Goal: Task Accomplishment & Management: Use online tool/utility

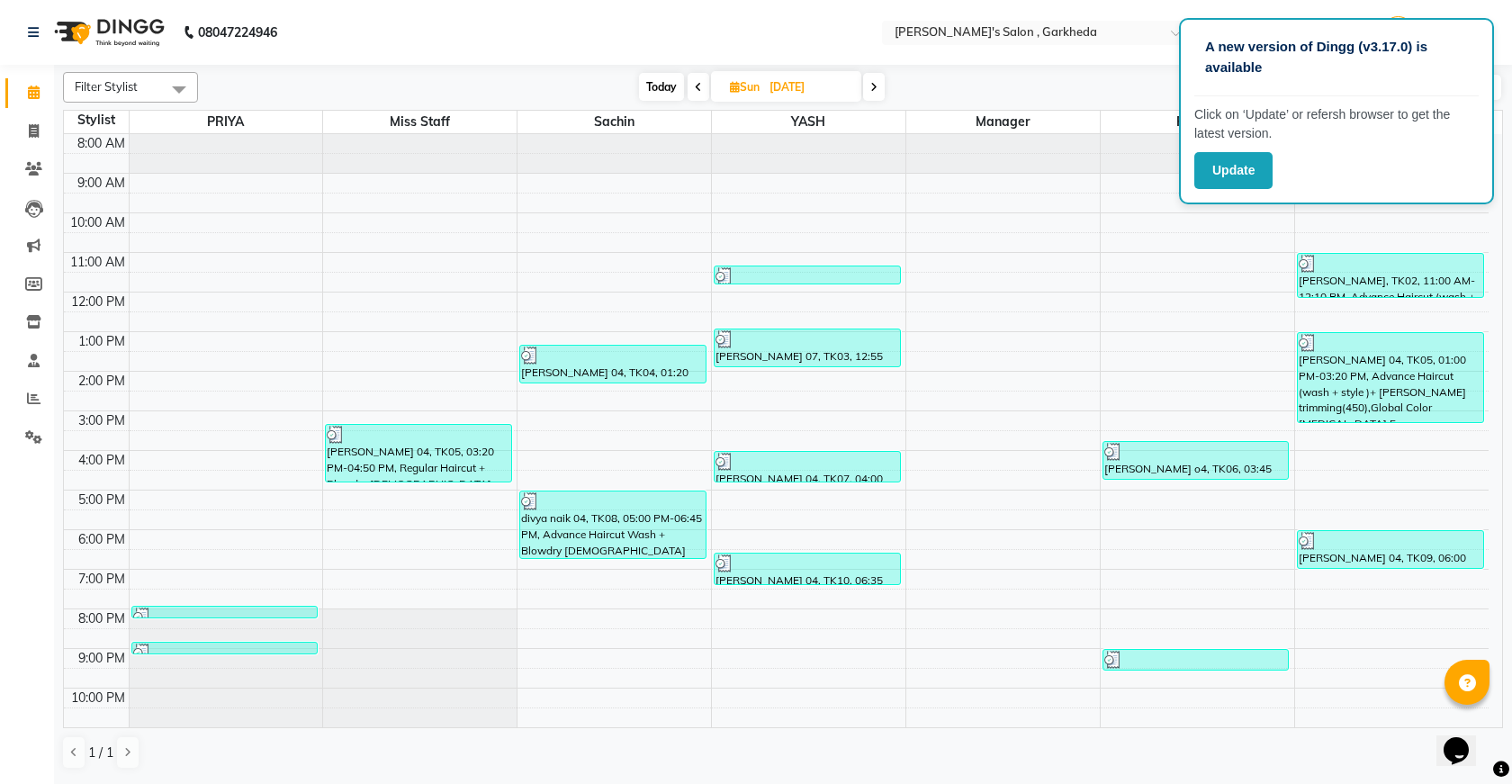
click at [877, 92] on icon at bounding box center [874, 86] width 8 height 10
type input "[DATE]"
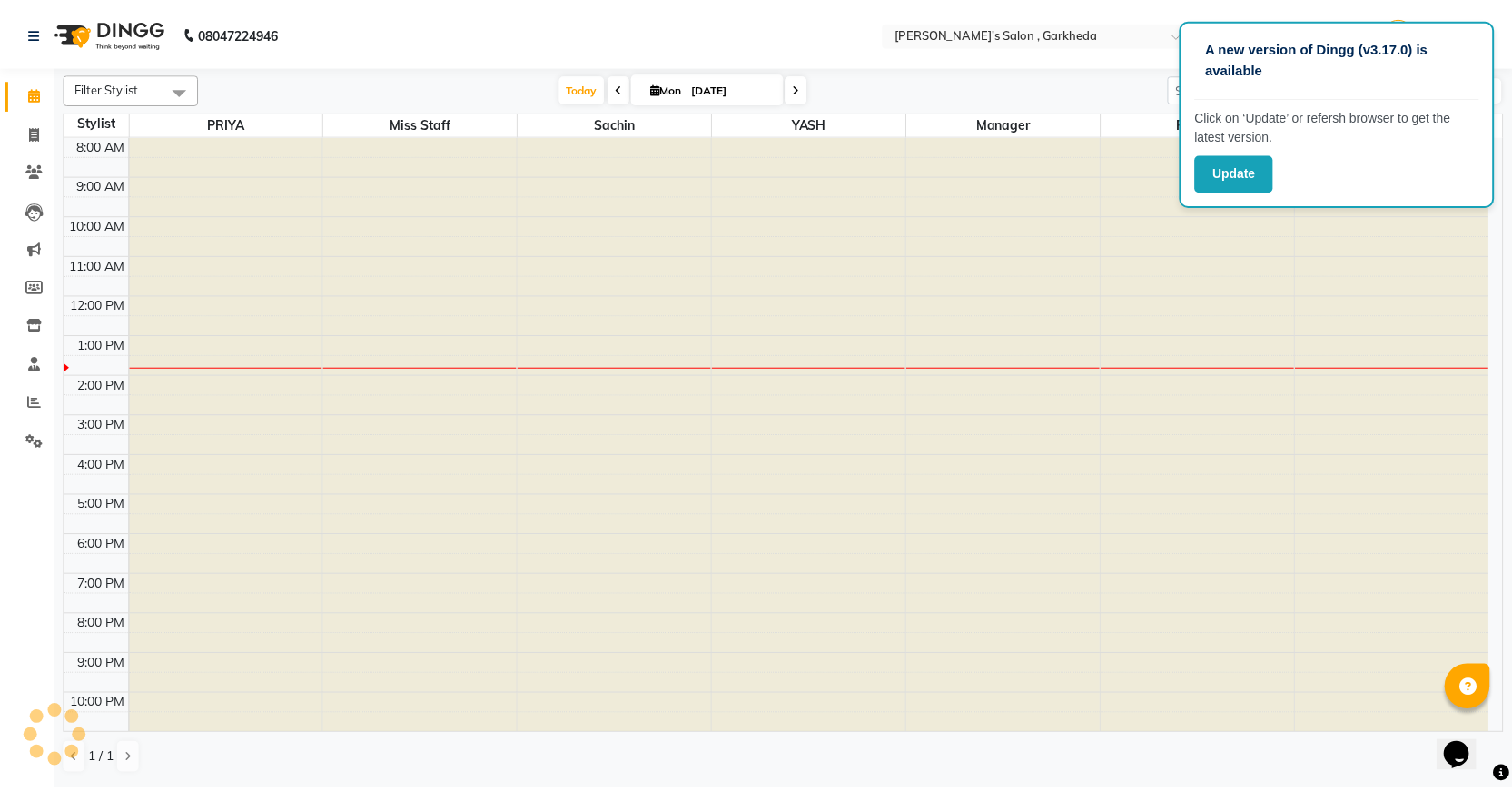
scroll to position [40, 0]
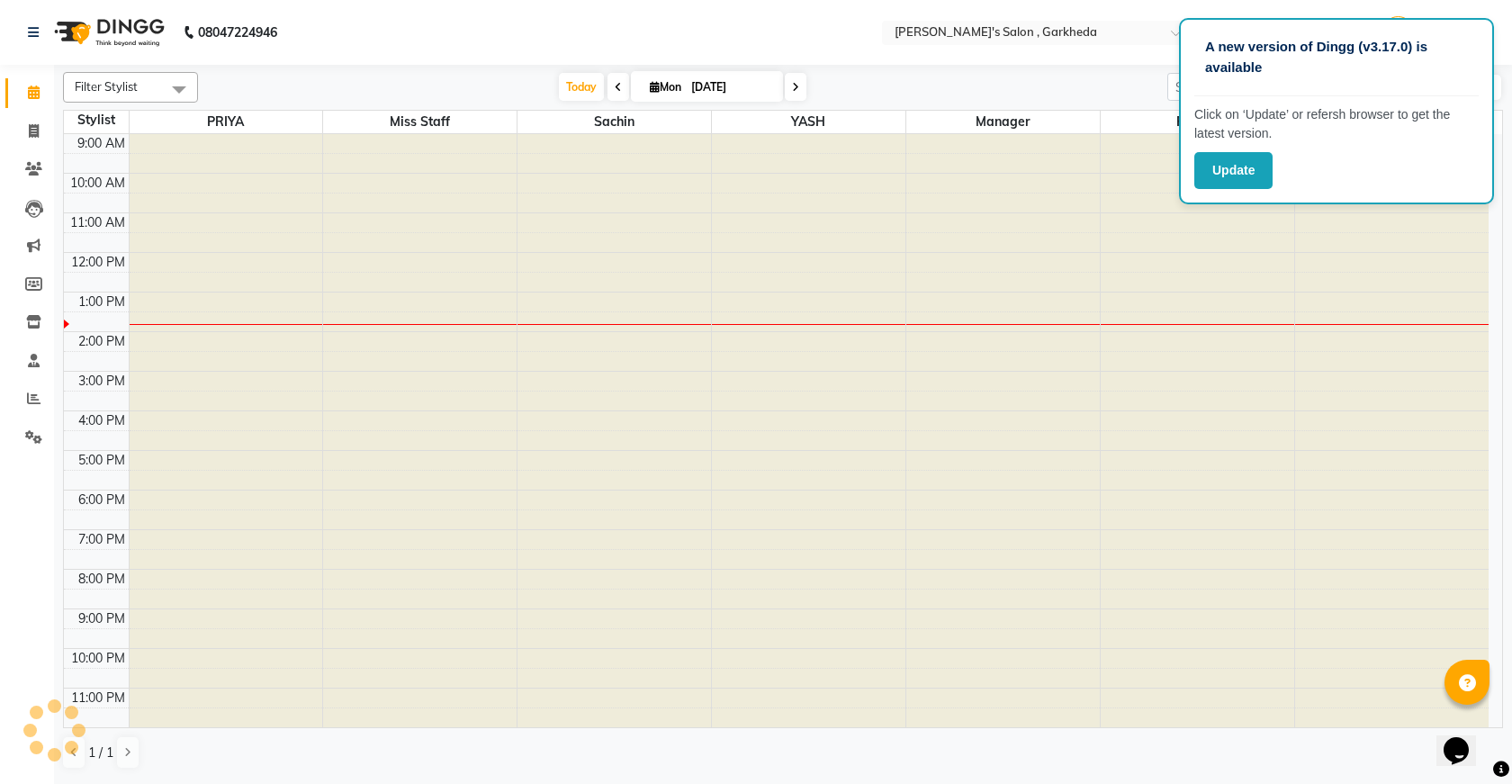
click at [877, 92] on div "[DATE] [DATE]" at bounding box center [682, 87] width 951 height 27
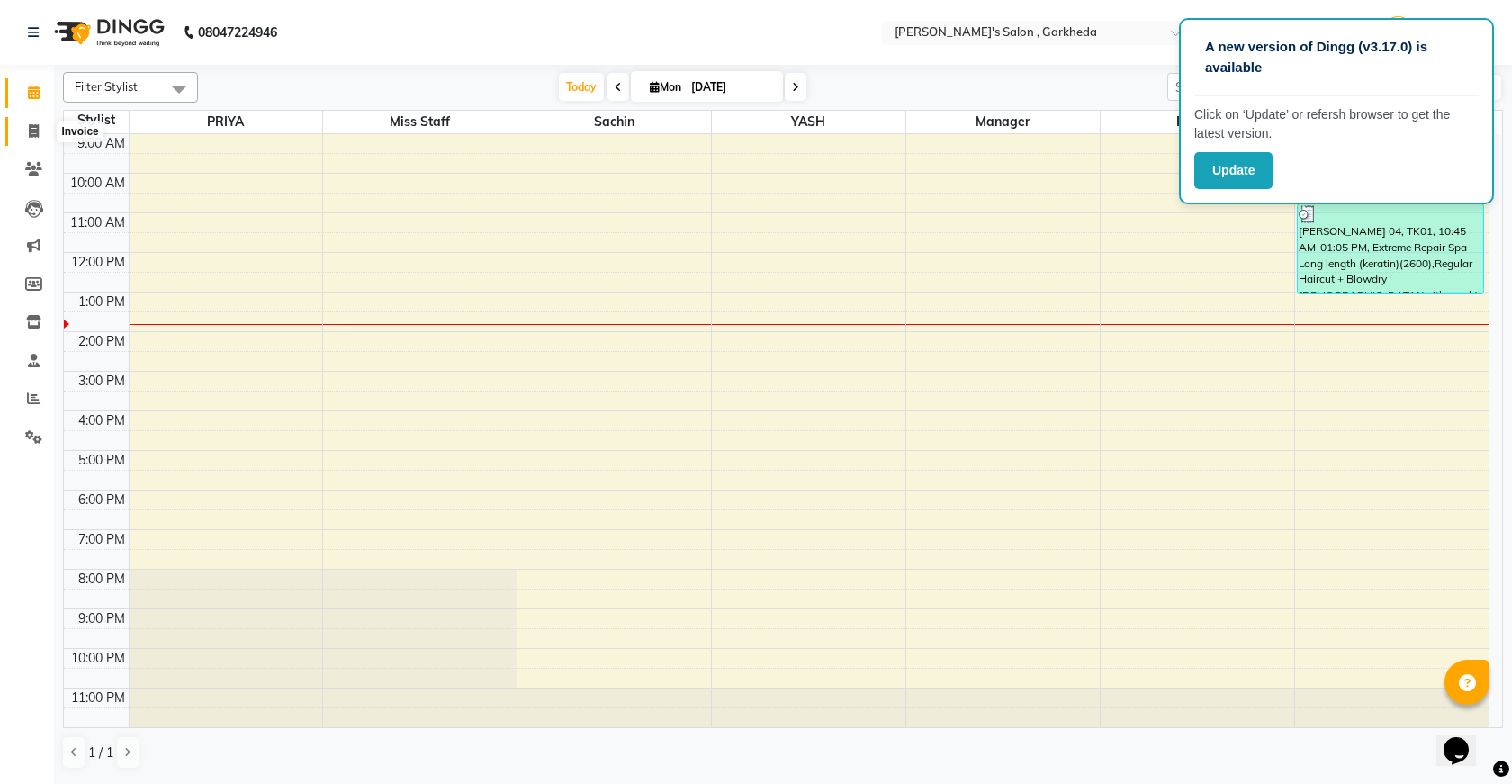
click at [41, 126] on span at bounding box center [33, 132] width 31 height 21
select select "7062"
select select "service"
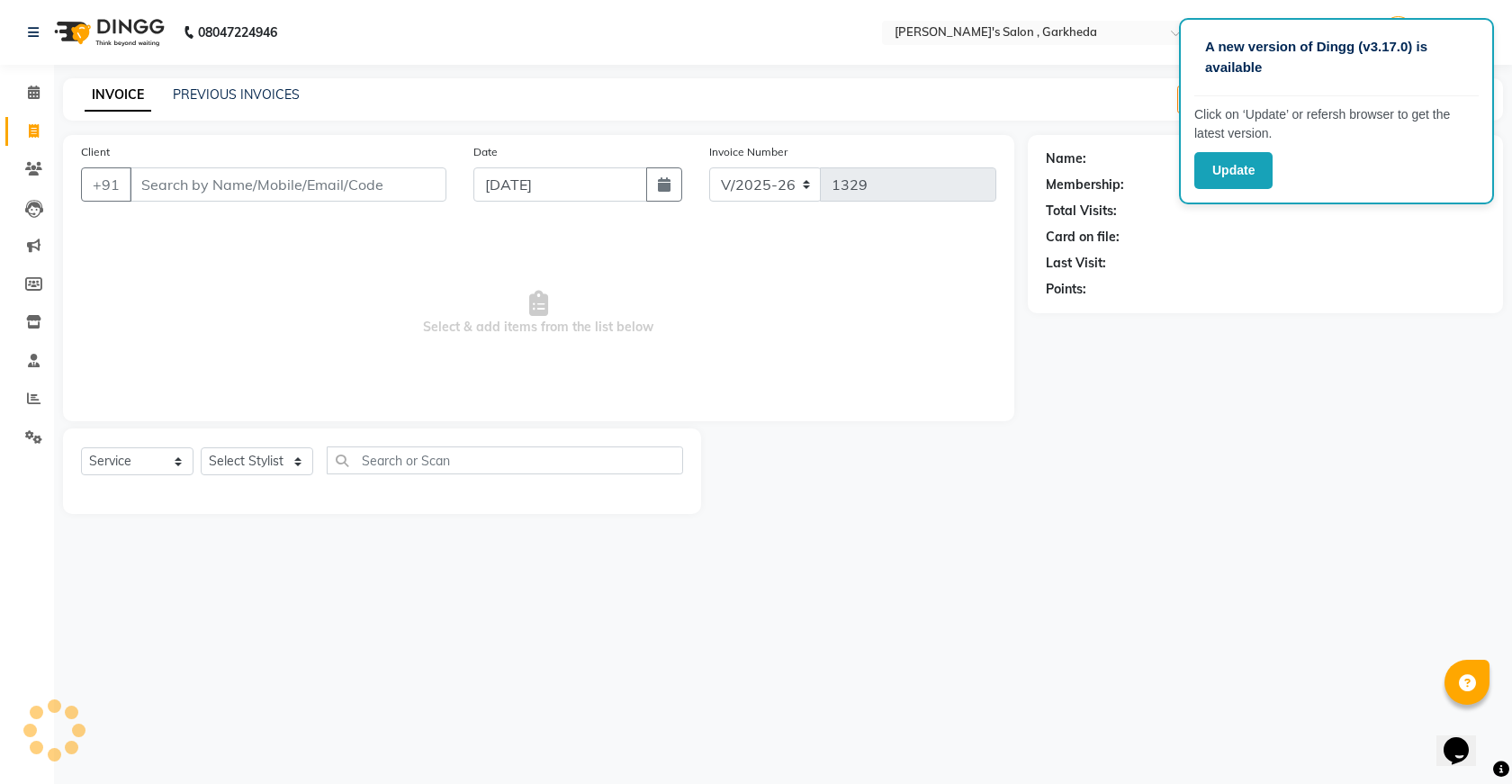
click at [161, 181] on input "Client" at bounding box center [287, 184] width 316 height 34
select select "72802"
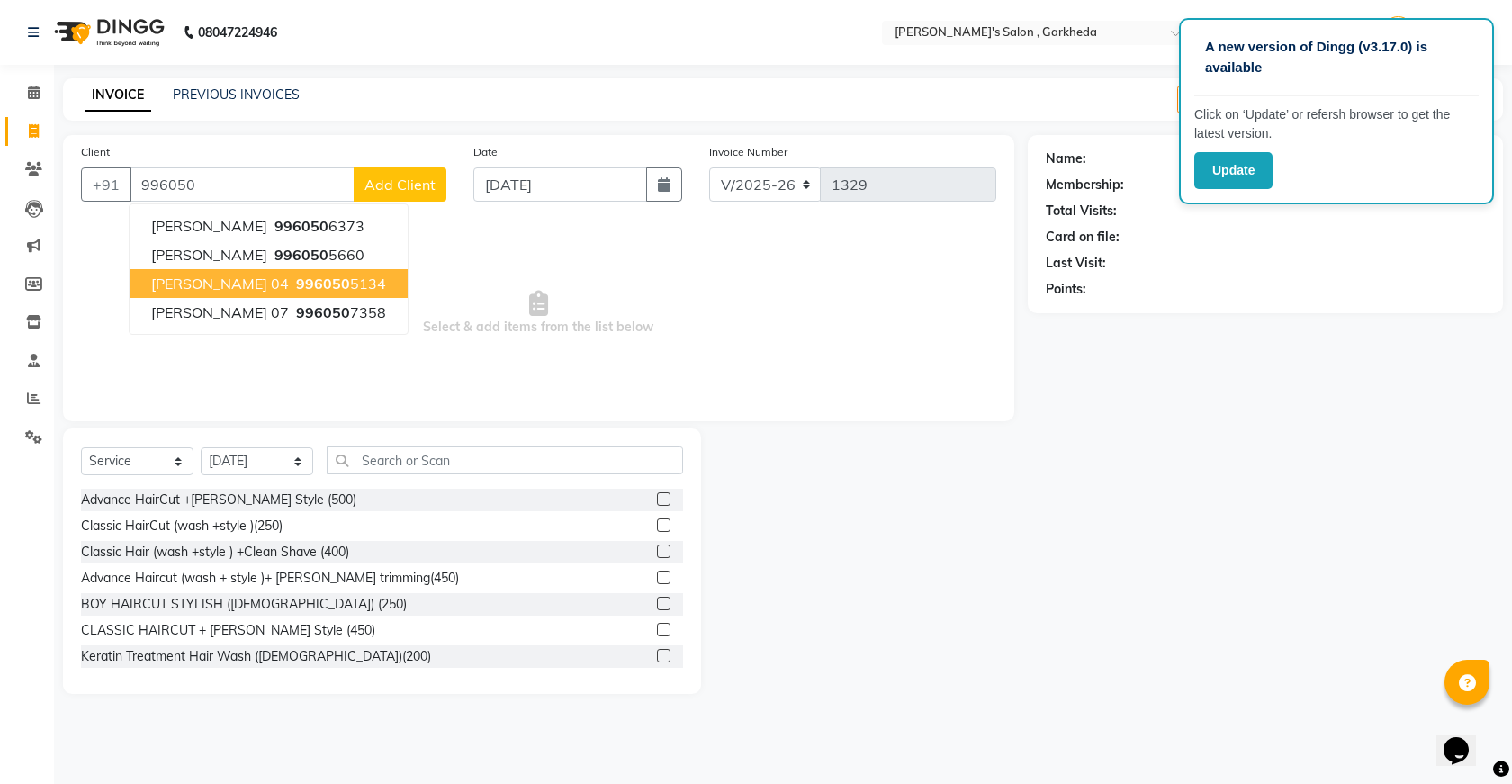
click at [227, 277] on span "[PERSON_NAME] 04" at bounding box center [220, 283] width 138 height 18
type input "9960505134"
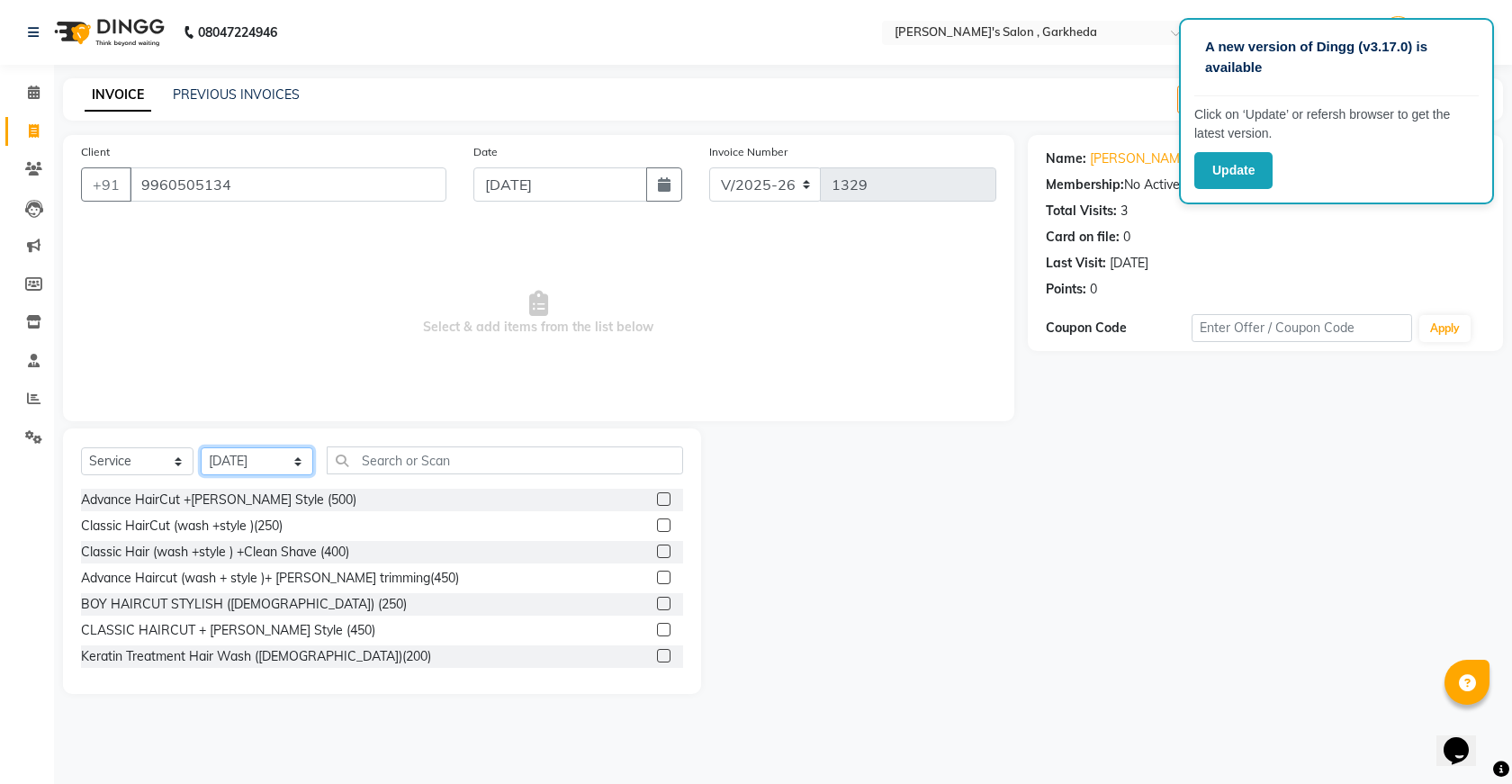
click at [280, 455] on select "Select Stylist [DATE] manager miss staff [PERSON_NAME]" at bounding box center [257, 461] width 112 height 28
select select "64119"
click at [201, 448] on select "Select Stylist [DATE] manager miss staff [PERSON_NAME]" at bounding box center [257, 461] width 112 height 28
click at [484, 461] on input "text" at bounding box center [505, 460] width 356 height 28
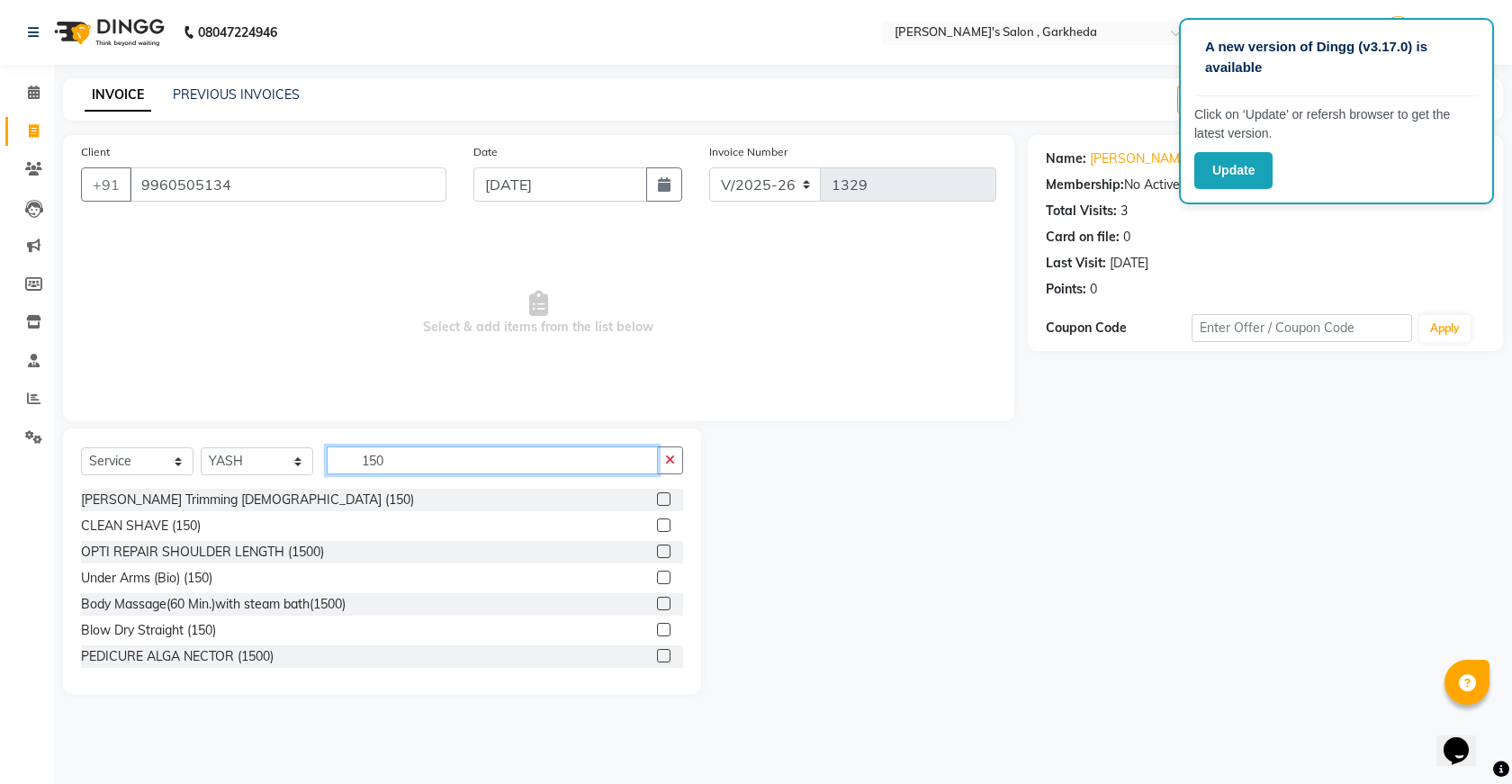
type input "150"
click at [657, 519] on label at bounding box center [663, 526] width 13 height 13
click at [657, 520] on input "checkbox" at bounding box center [662, 526] width 11 height 11
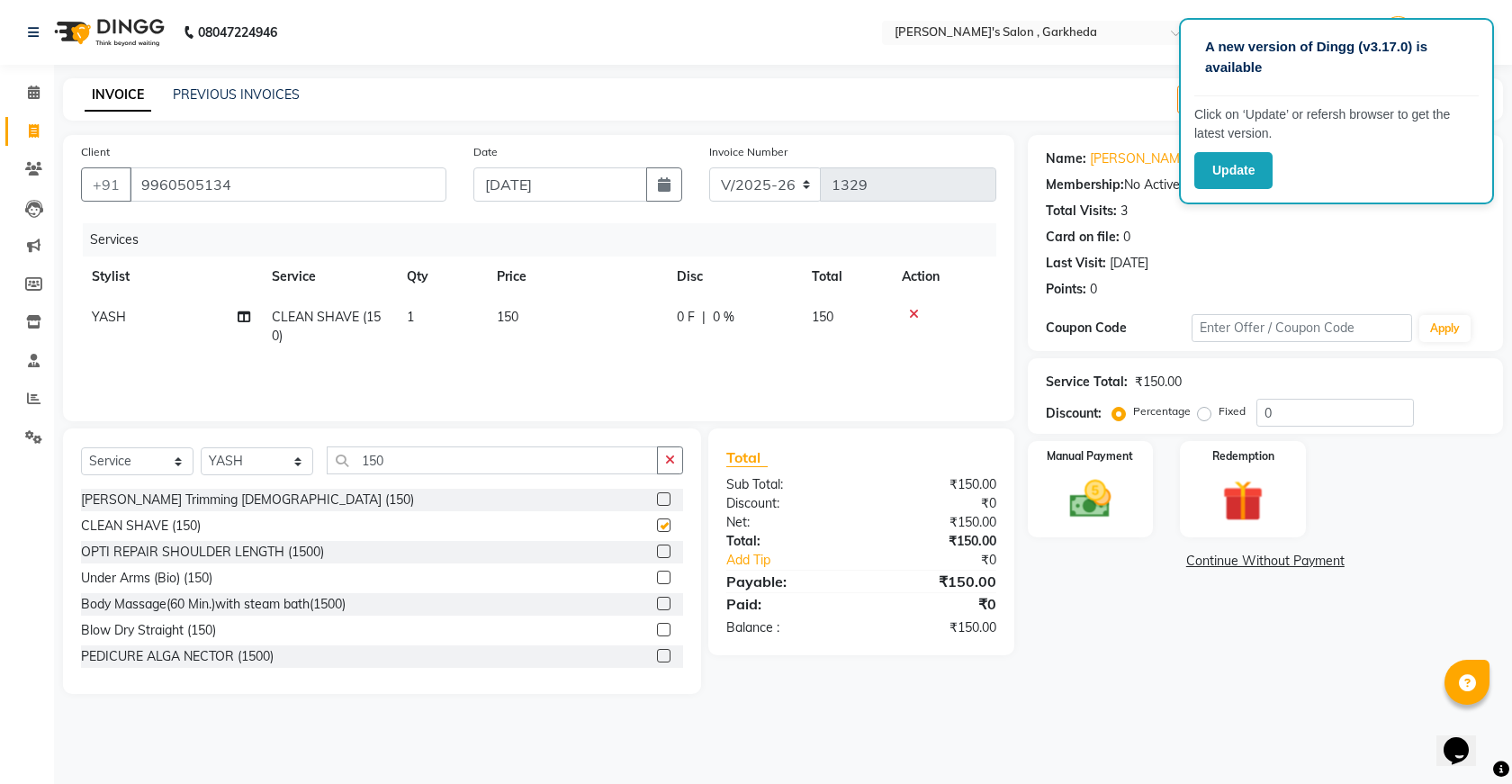
checkbox input "false"
click at [1060, 484] on img at bounding box center [1091, 499] width 70 height 49
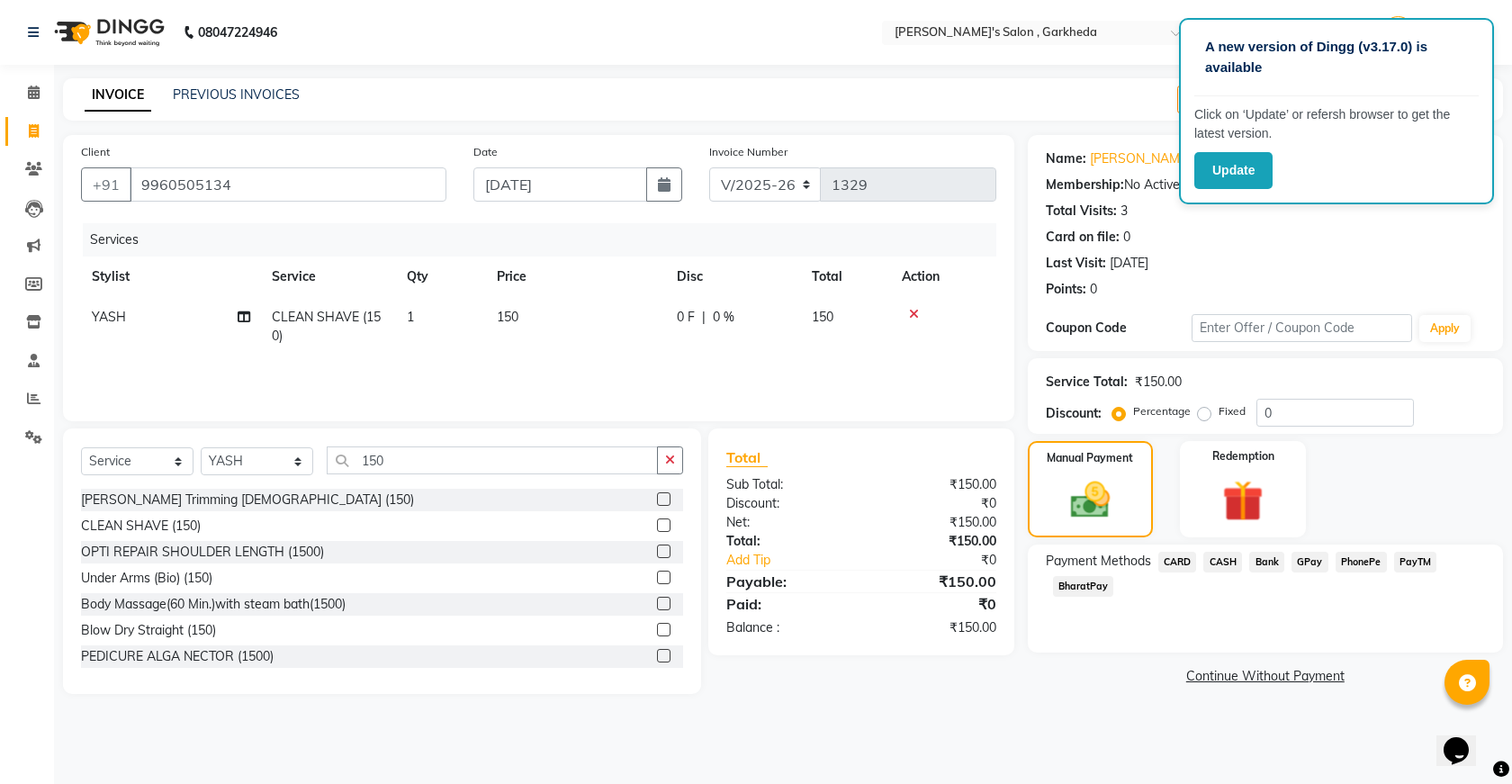
click at [1362, 557] on span "PhonePe" at bounding box center [1361, 563] width 51 height 21
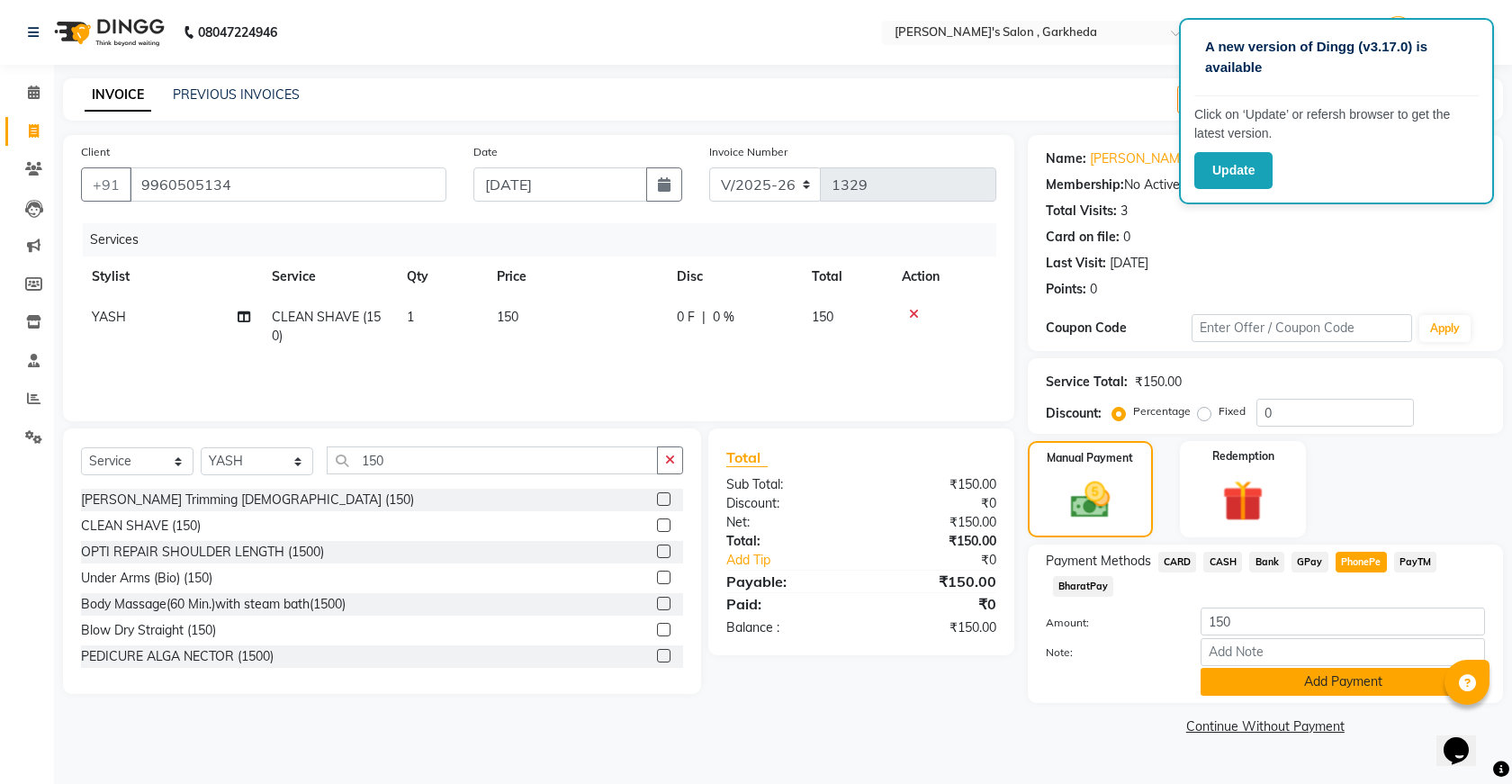
click at [1308, 677] on button "Add Payment" at bounding box center [1342, 681] width 284 height 28
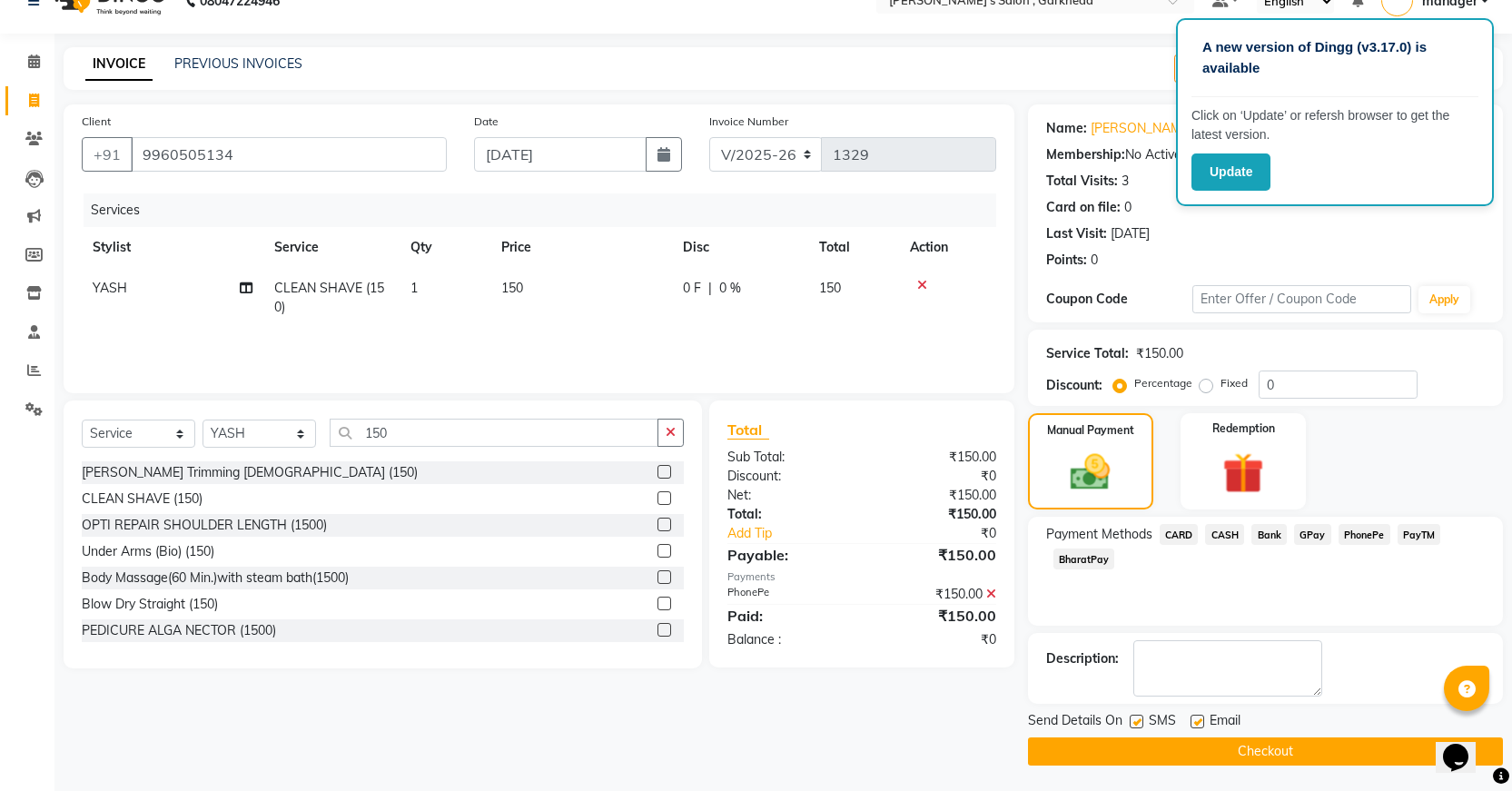
scroll to position [34, 0]
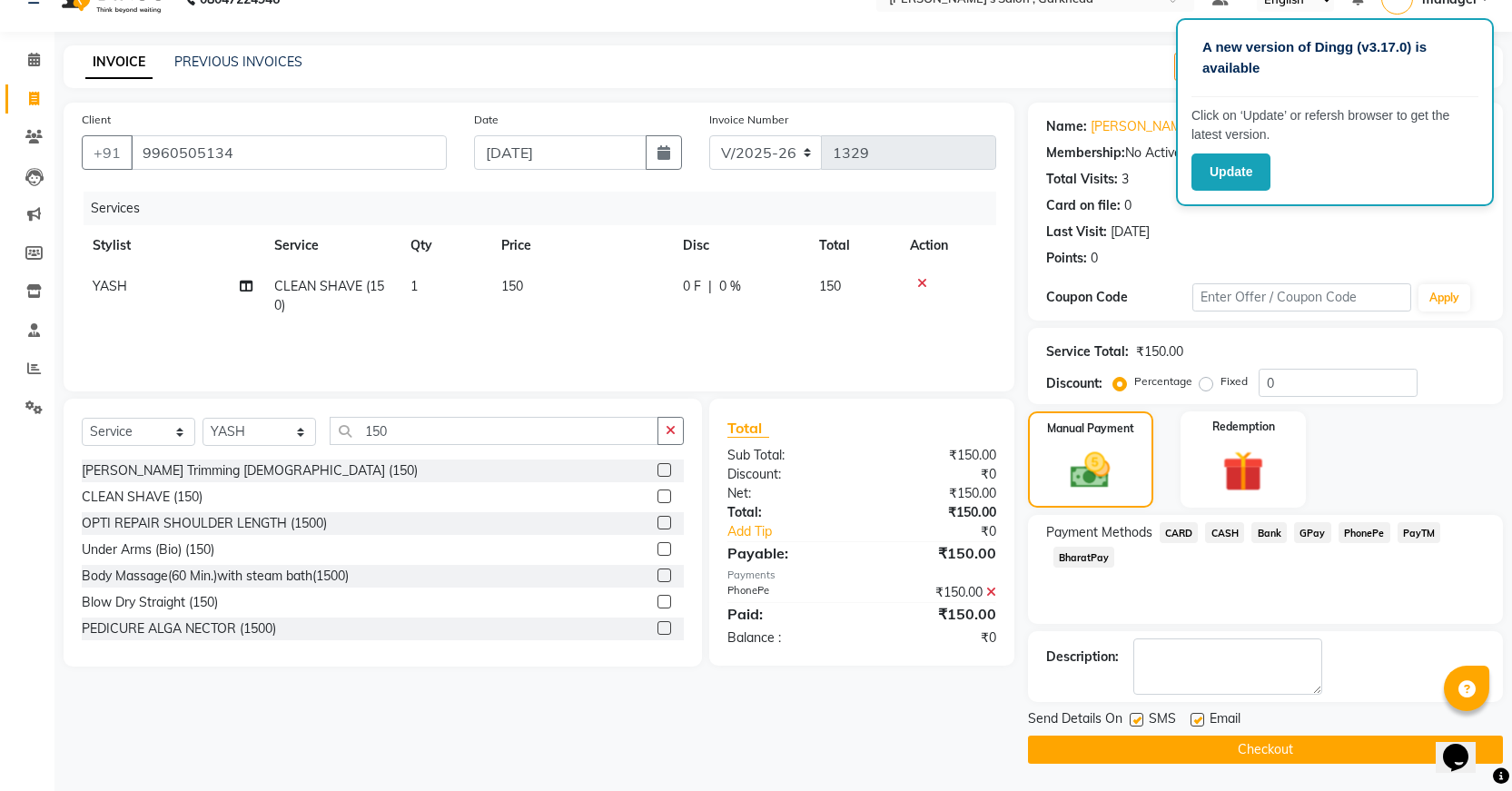
click at [1194, 753] on button "Checkout" at bounding box center [1265, 749] width 475 height 28
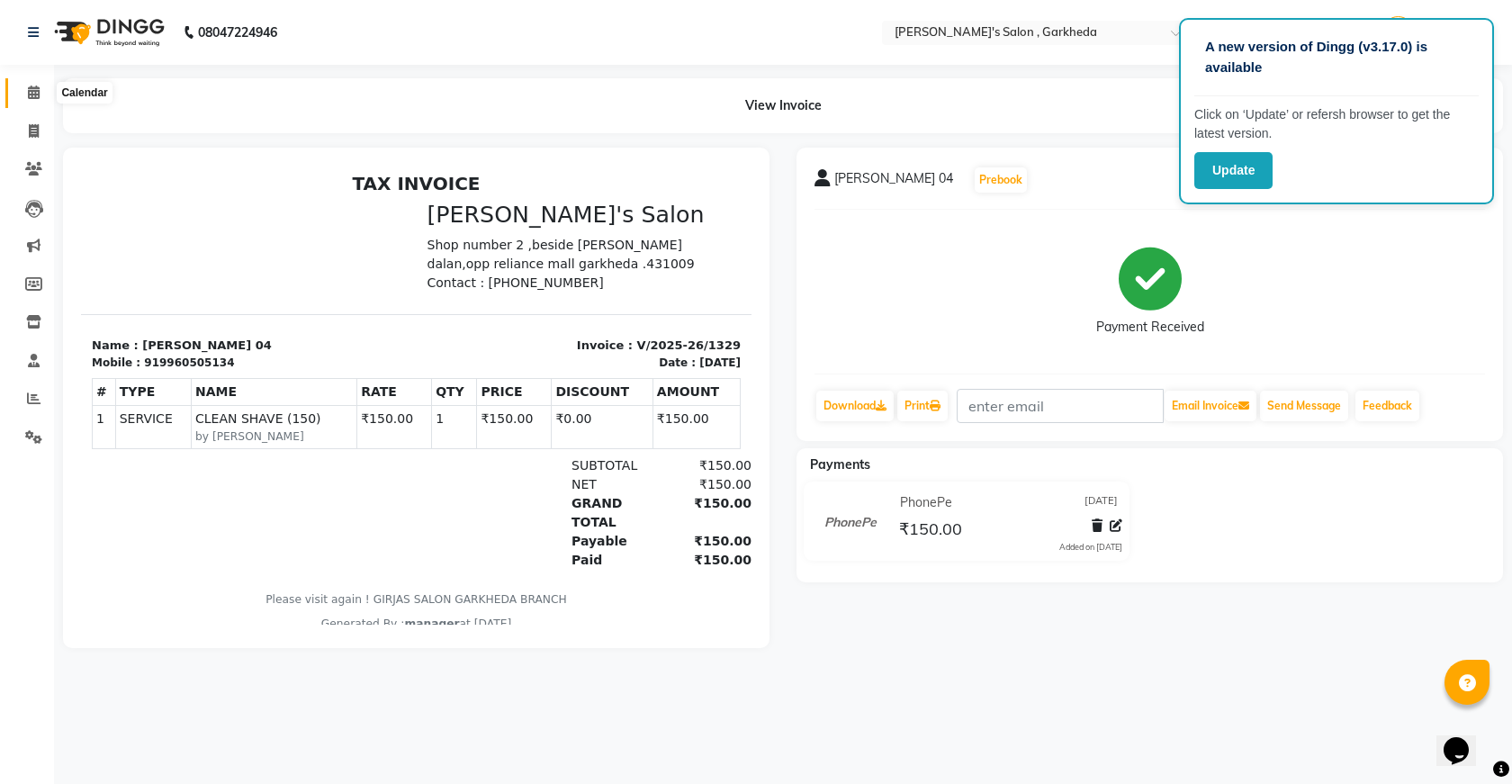
click at [29, 87] on icon at bounding box center [33, 92] width 11 height 13
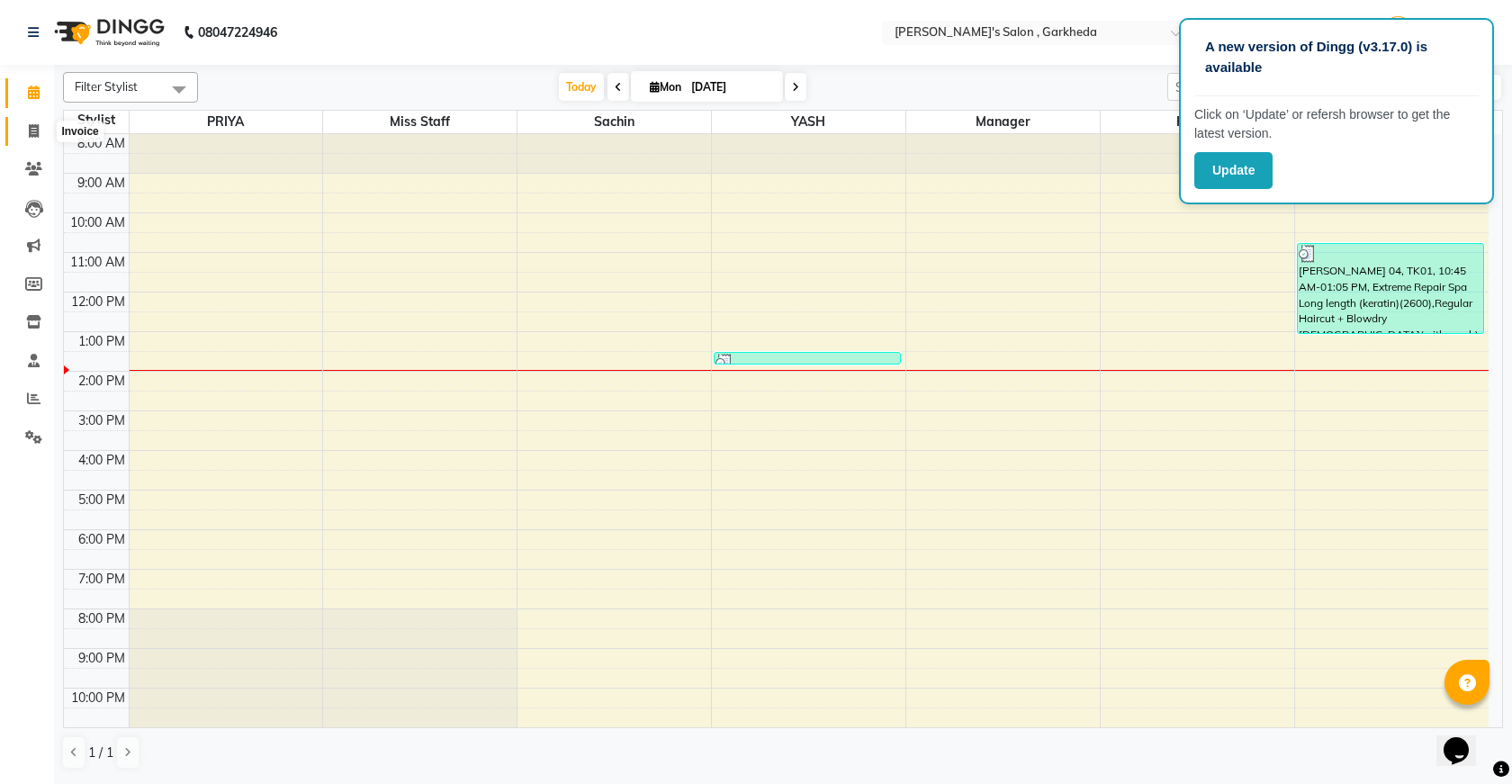
click at [29, 125] on icon at bounding box center [33, 131] width 10 height 13
select select "service"
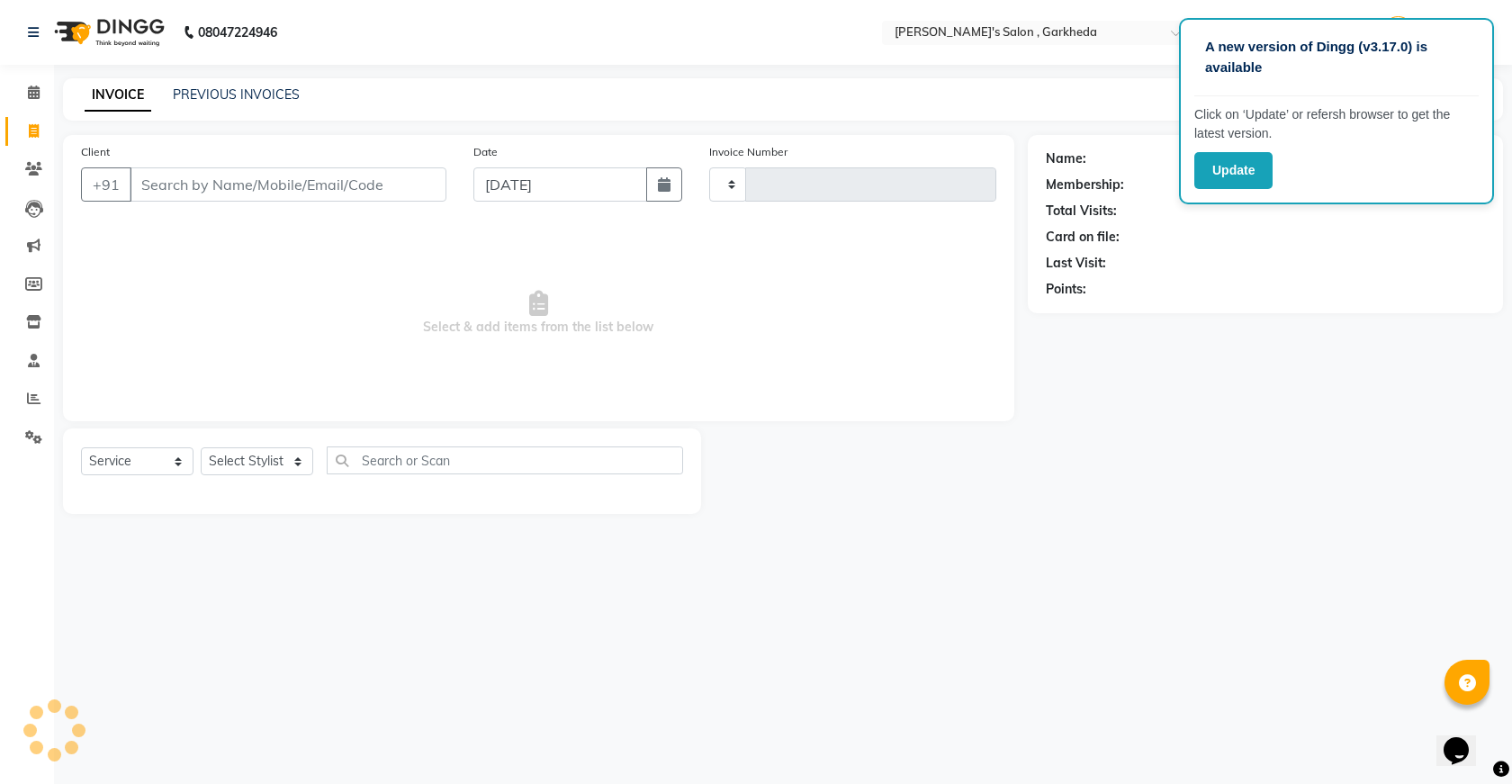
type input "1330"
select select "7062"
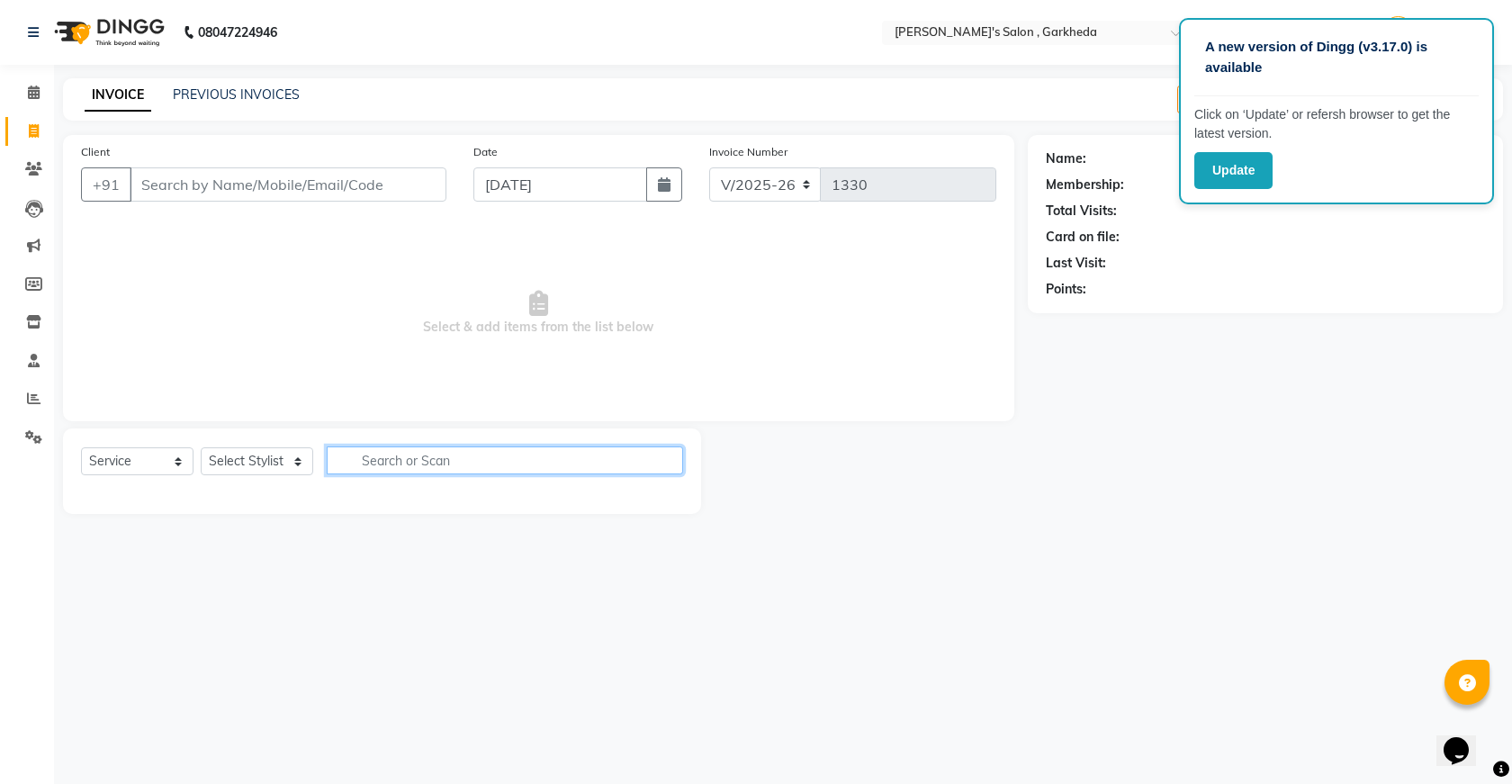
click at [389, 462] on input "text" at bounding box center [505, 460] width 356 height 28
select select "72802"
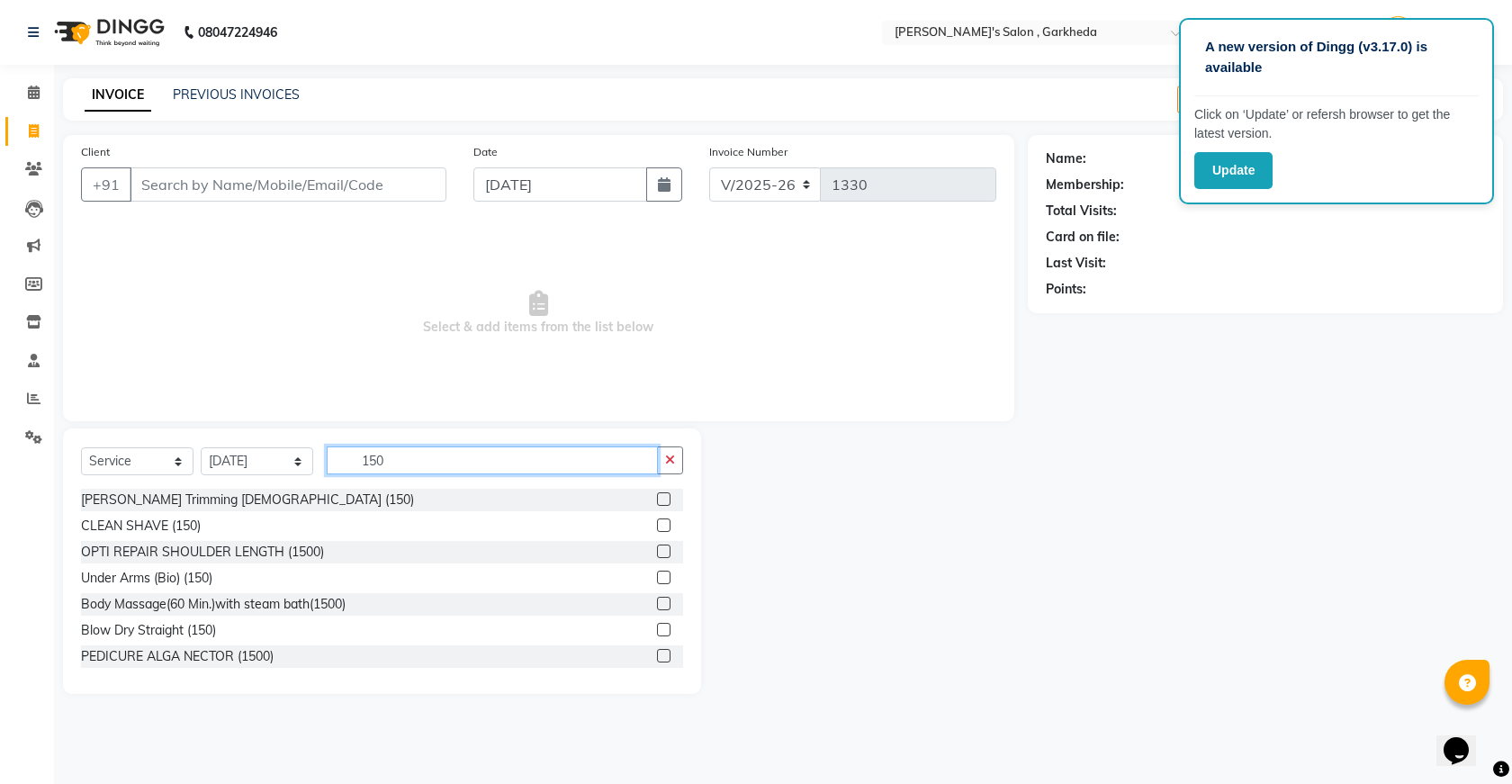
type input "150"
click at [657, 526] on label at bounding box center [663, 526] width 13 height 13
click at [657, 526] on input "checkbox" at bounding box center [662, 526] width 11 height 11
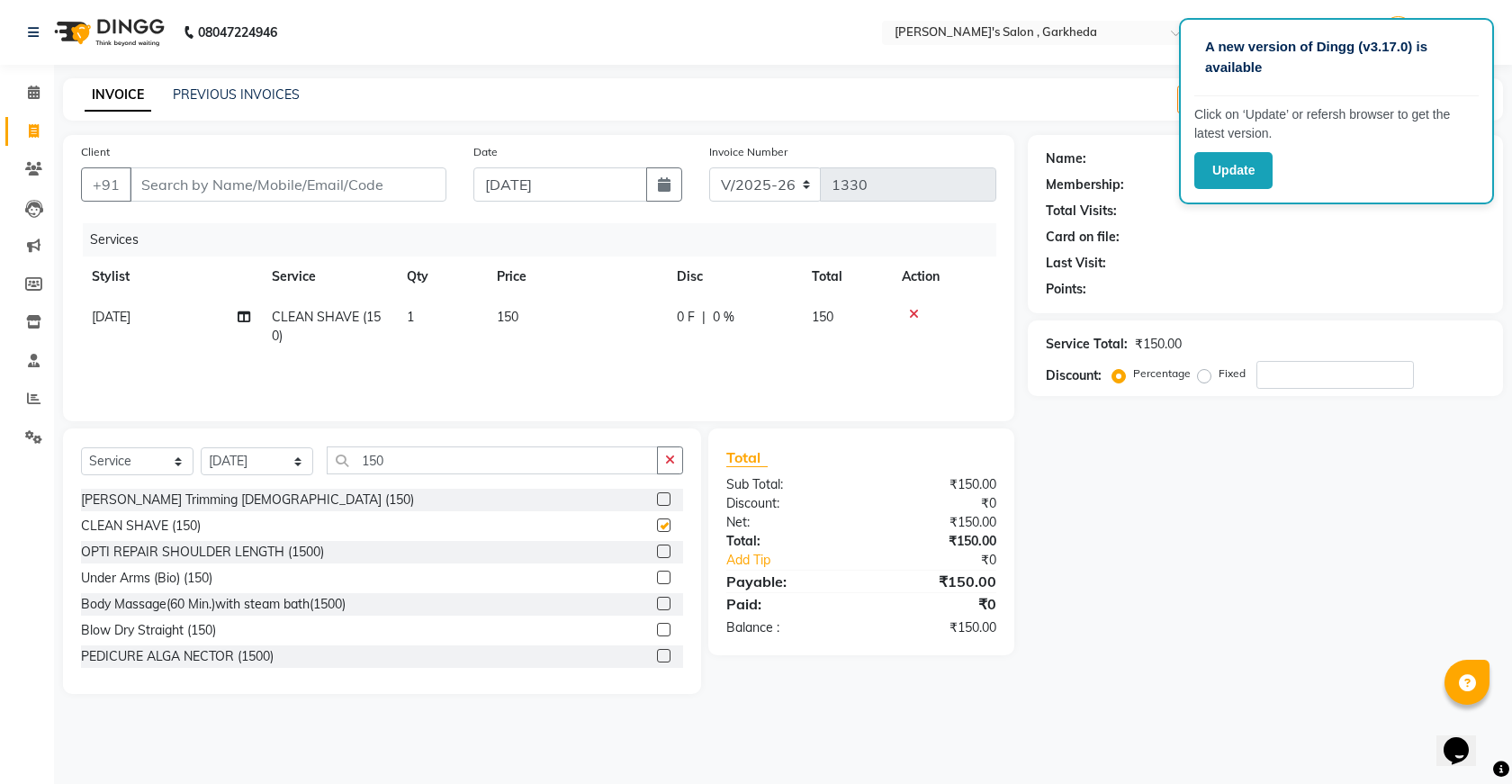
checkbox input "false"
click at [262, 186] on input "Client" at bounding box center [287, 184] width 316 height 34
type input "p"
type input "0"
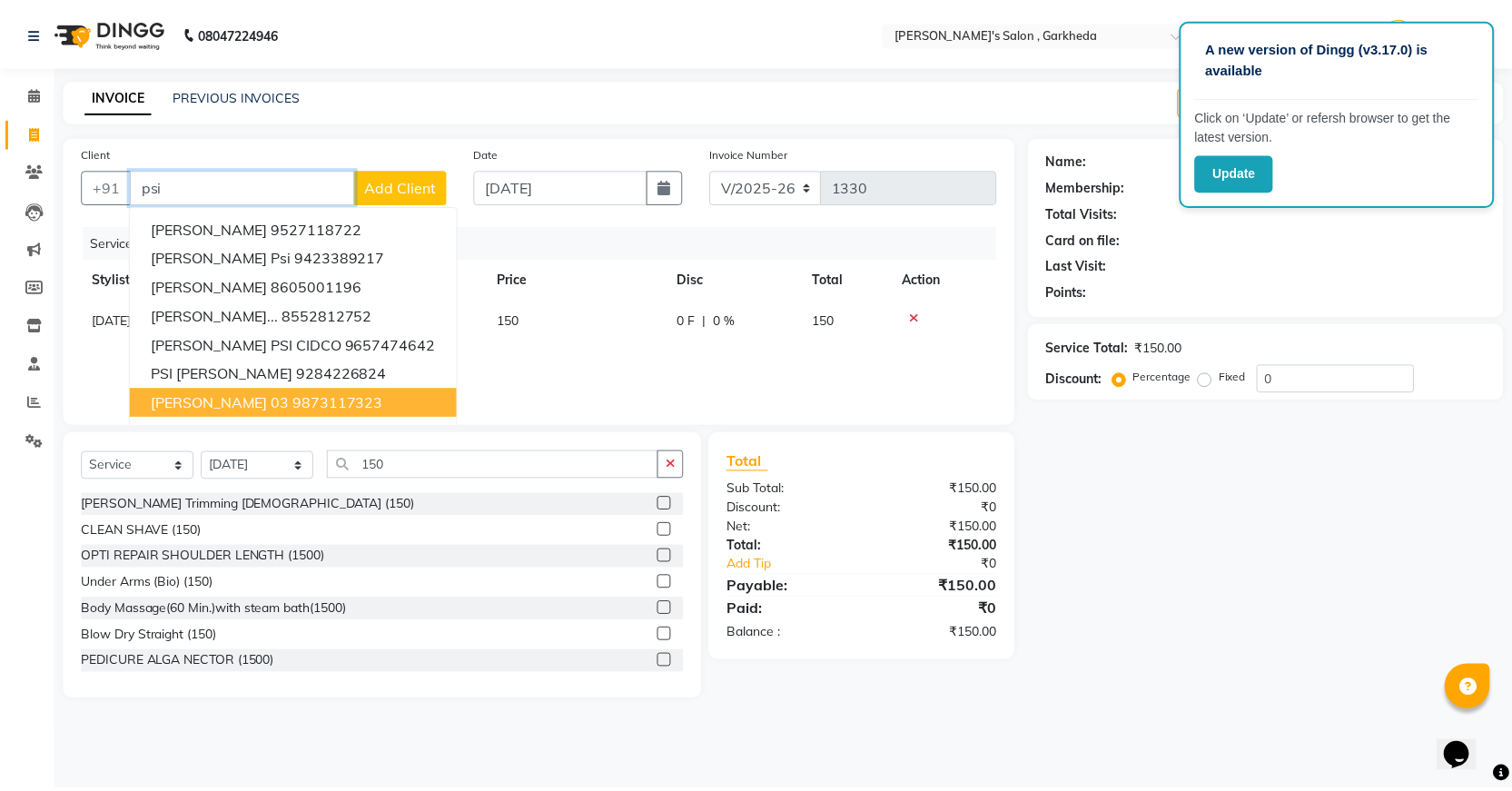
scroll to position [3, 0]
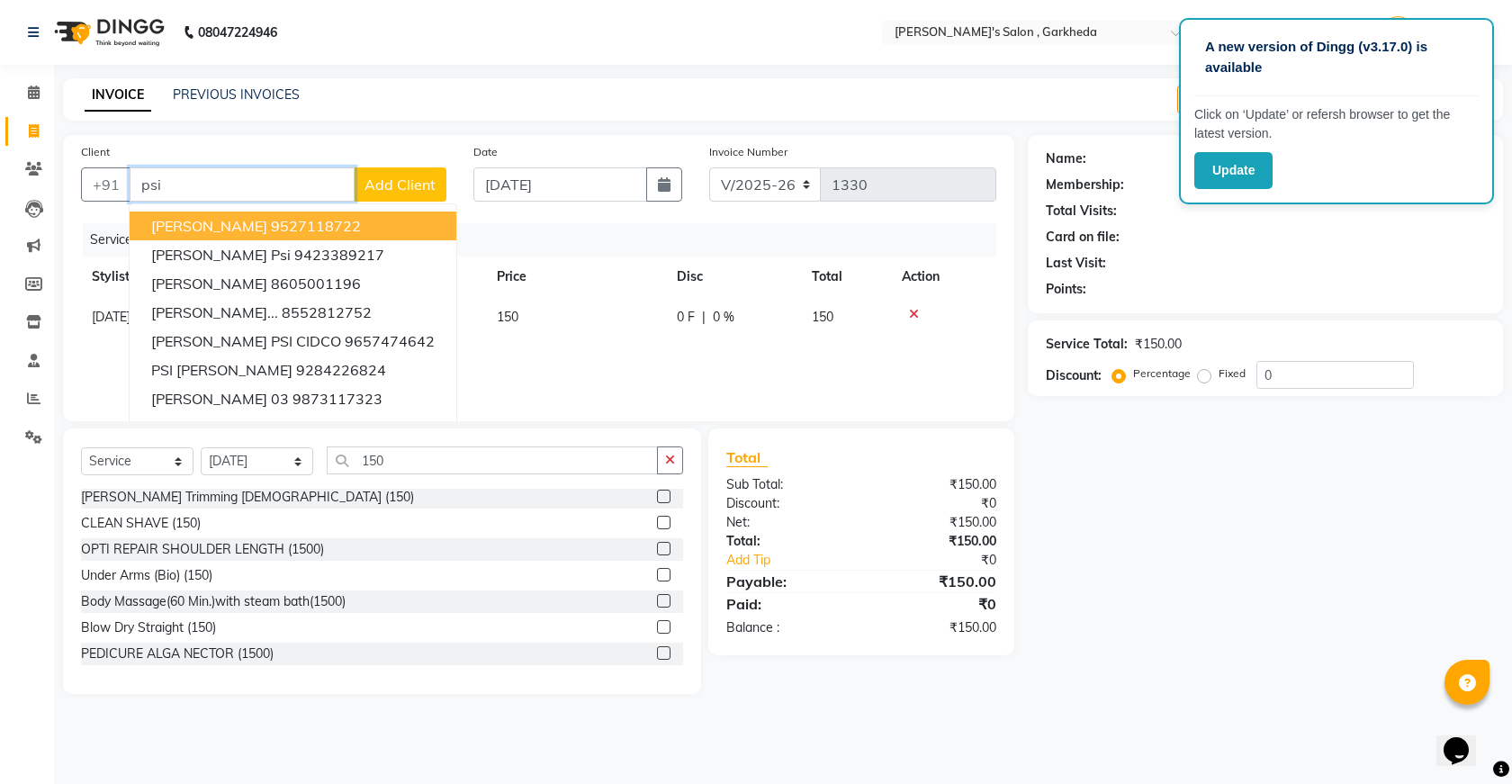
click at [260, 179] on input "psi" at bounding box center [241, 184] width 225 height 34
click at [263, 177] on input "psi" at bounding box center [241, 184] width 225 height 34
type input "p"
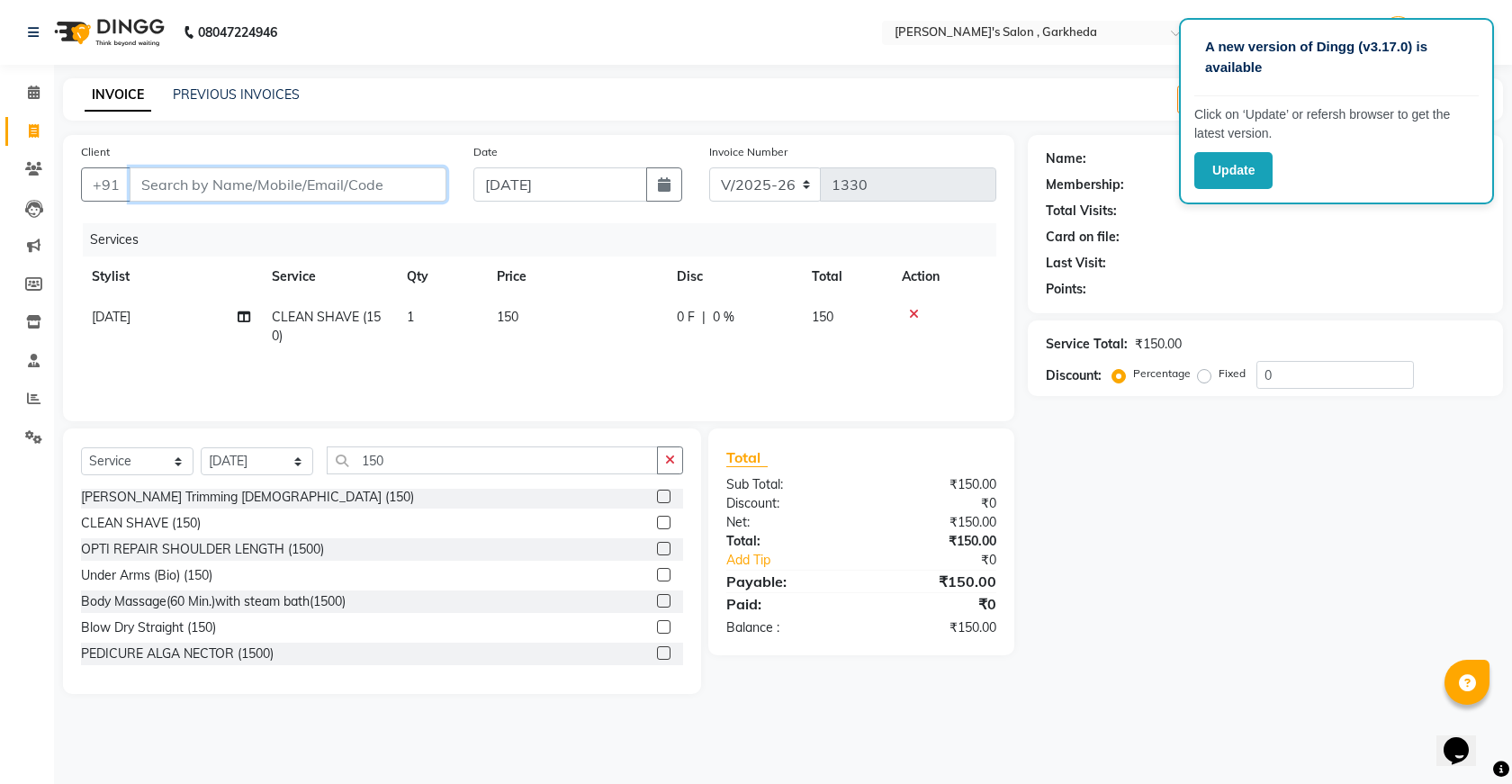
click at [273, 184] on input "Client" at bounding box center [287, 184] width 316 height 34
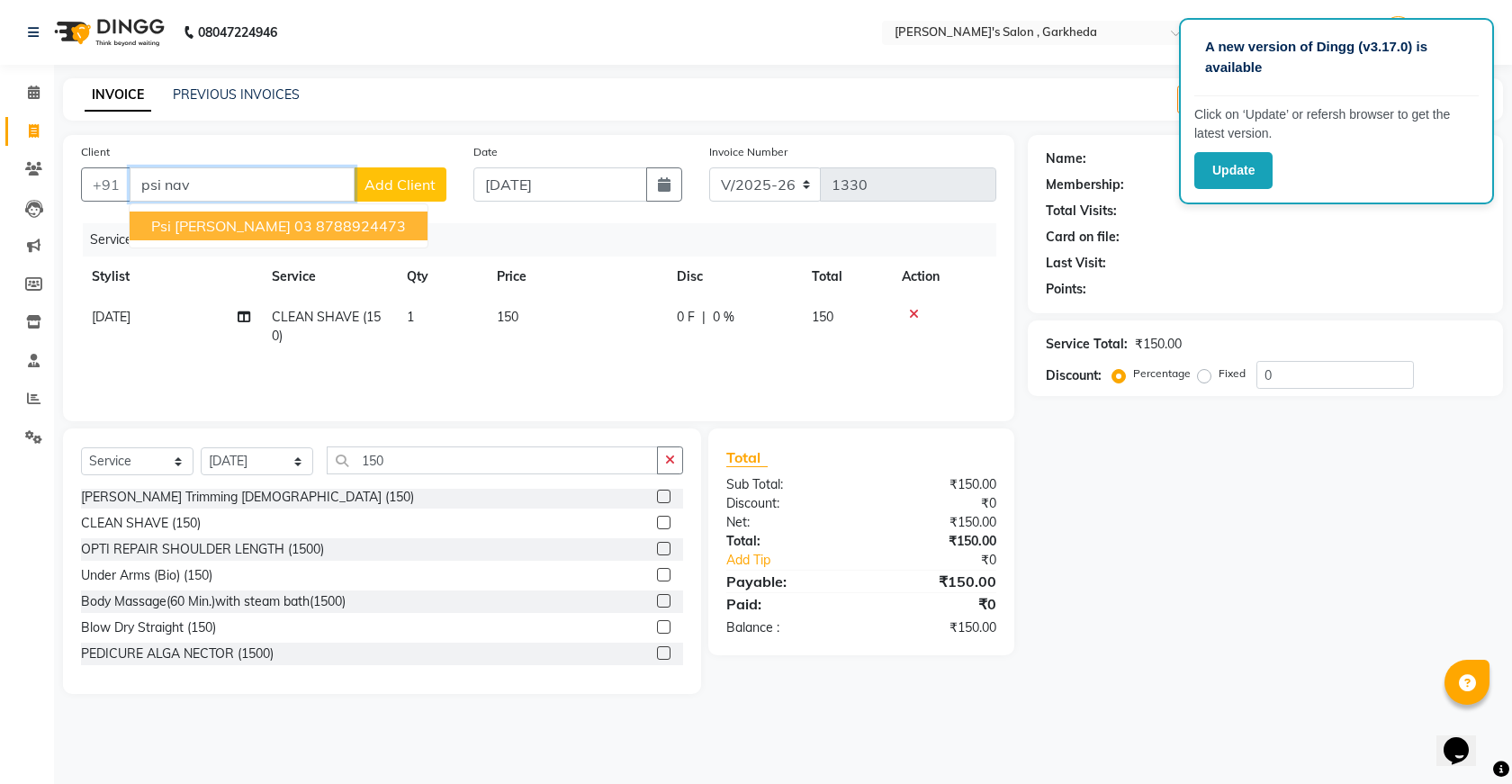
click at [313, 224] on span "psi [PERSON_NAME] 03" at bounding box center [232, 225] width 162 height 18
type input "8788924473"
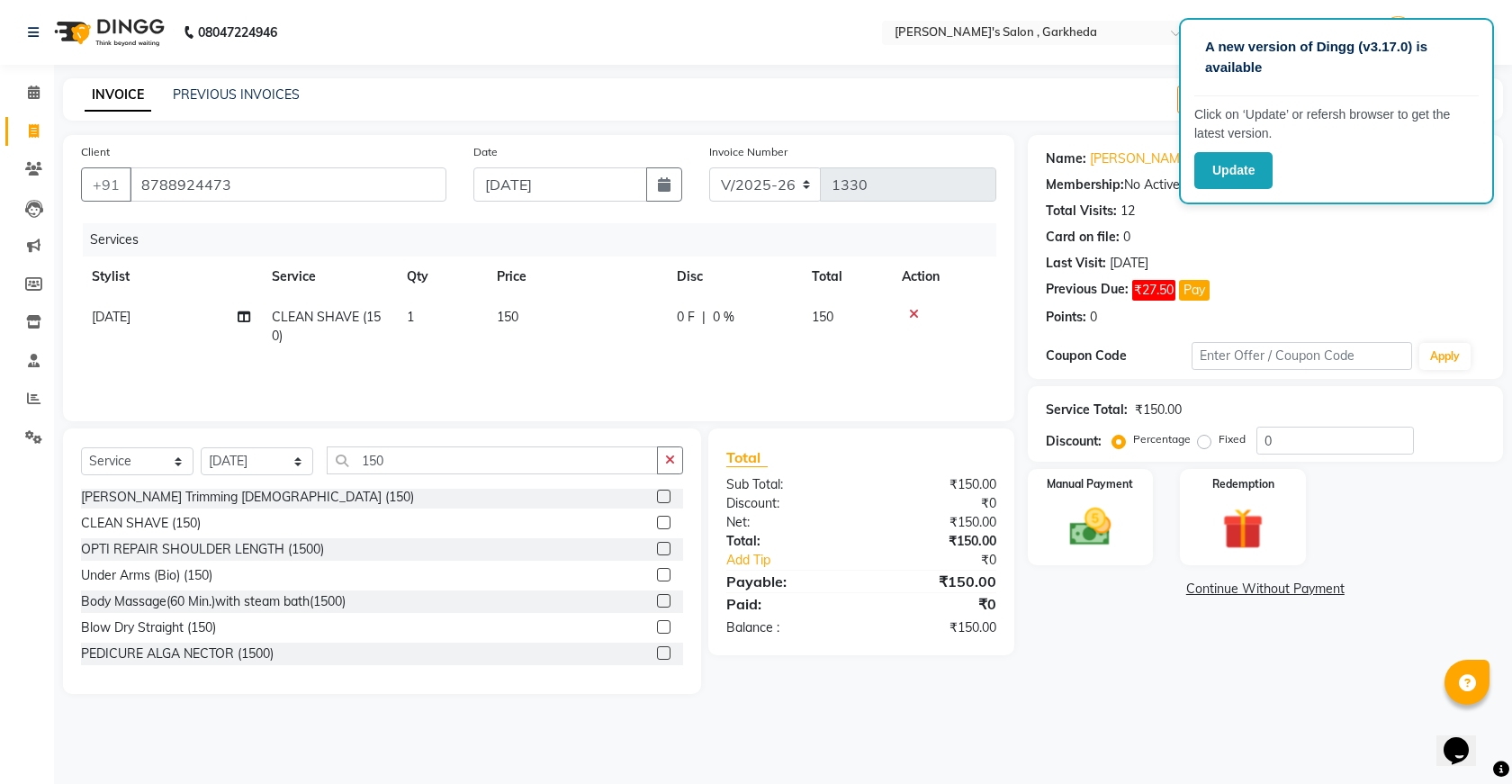
click at [891, 58] on nav "08047224946 Select Location × [PERSON_NAME]'s Salon , Garkheda Default Panel My…" at bounding box center [756, 32] width 1512 height 65
click at [1329, 443] on input "0" at bounding box center [1335, 440] width 158 height 28
type input "0"
drag, startPoint x: 1334, startPoint y: 427, endPoint x: 1330, endPoint y: 449, distance: 22.4
click at [1334, 431] on input "15" at bounding box center [1335, 440] width 158 height 28
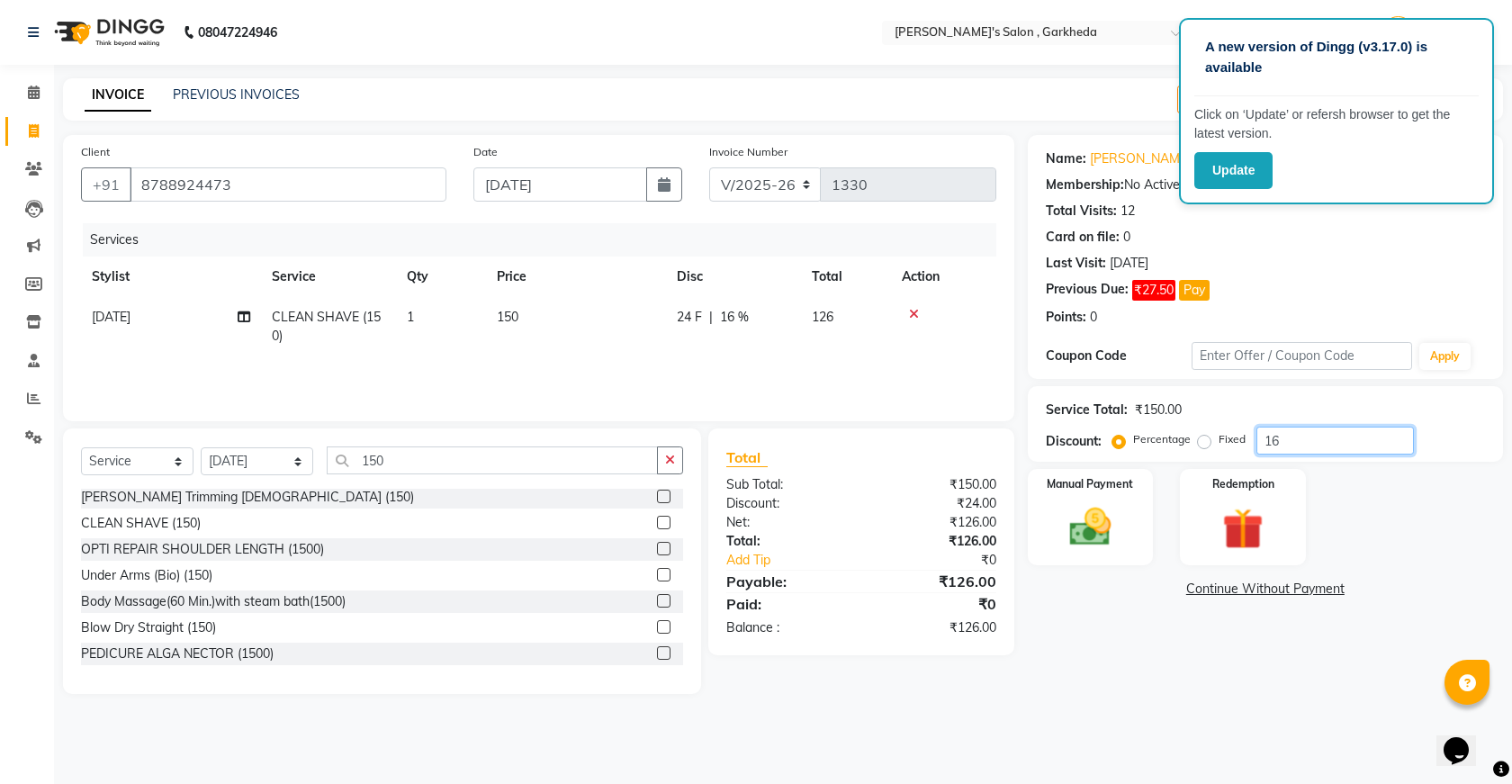
type input "1"
click at [1218, 441] on label "Fixed" at bounding box center [1232, 439] width 27 height 16
click at [1201, 441] on input "Fixed" at bounding box center [1207, 439] width 12 height 12
radio input "true"
click at [1293, 447] on input "number" at bounding box center [1335, 440] width 158 height 28
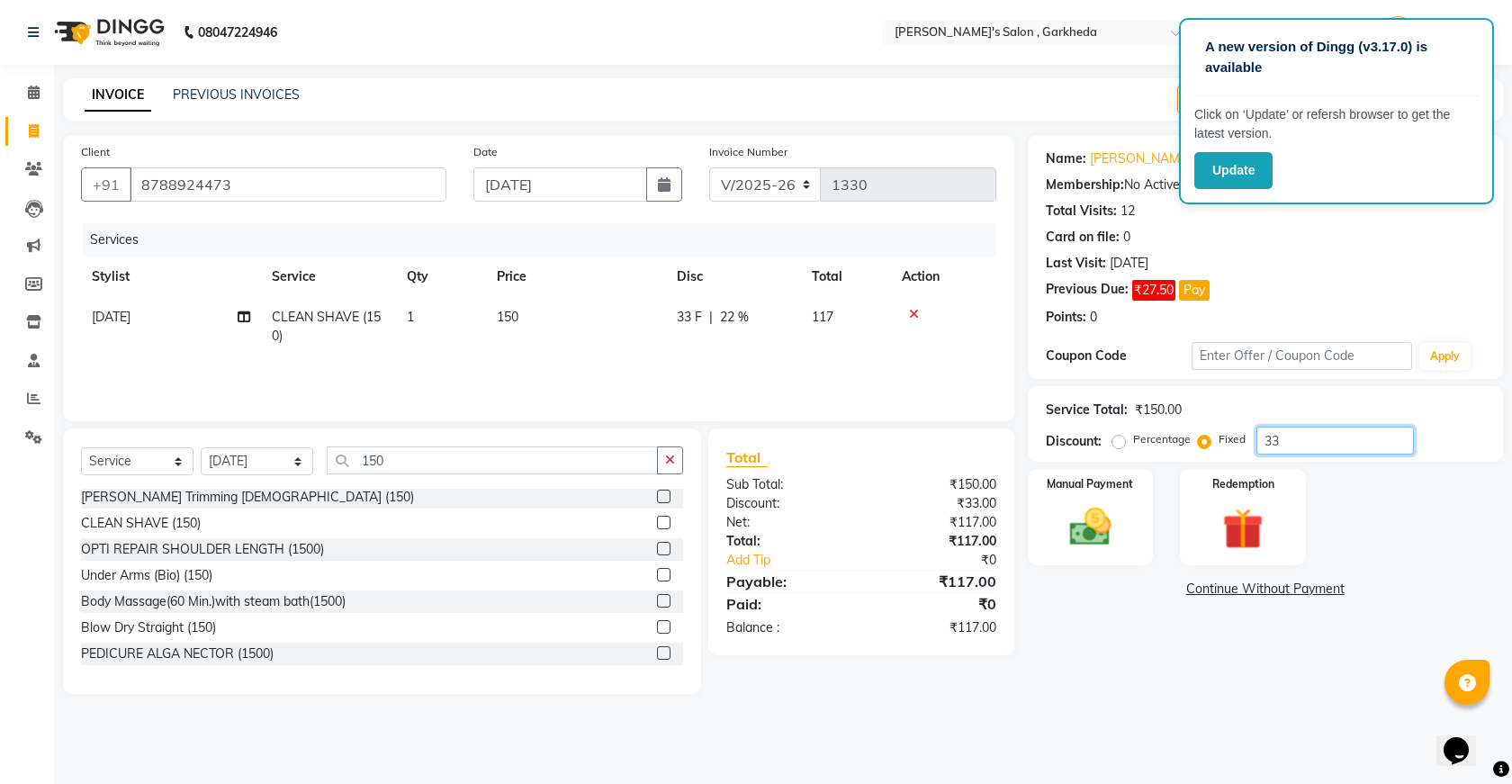
type input "33"
click at [614, 358] on div "Services Stylist Service Qty Price Disc Total Action [DATE] CLEAN SHAVE (150) 1…" at bounding box center [538, 313] width 915 height 180
click at [1109, 563] on div "Manual Payment" at bounding box center [1090, 517] width 130 height 100
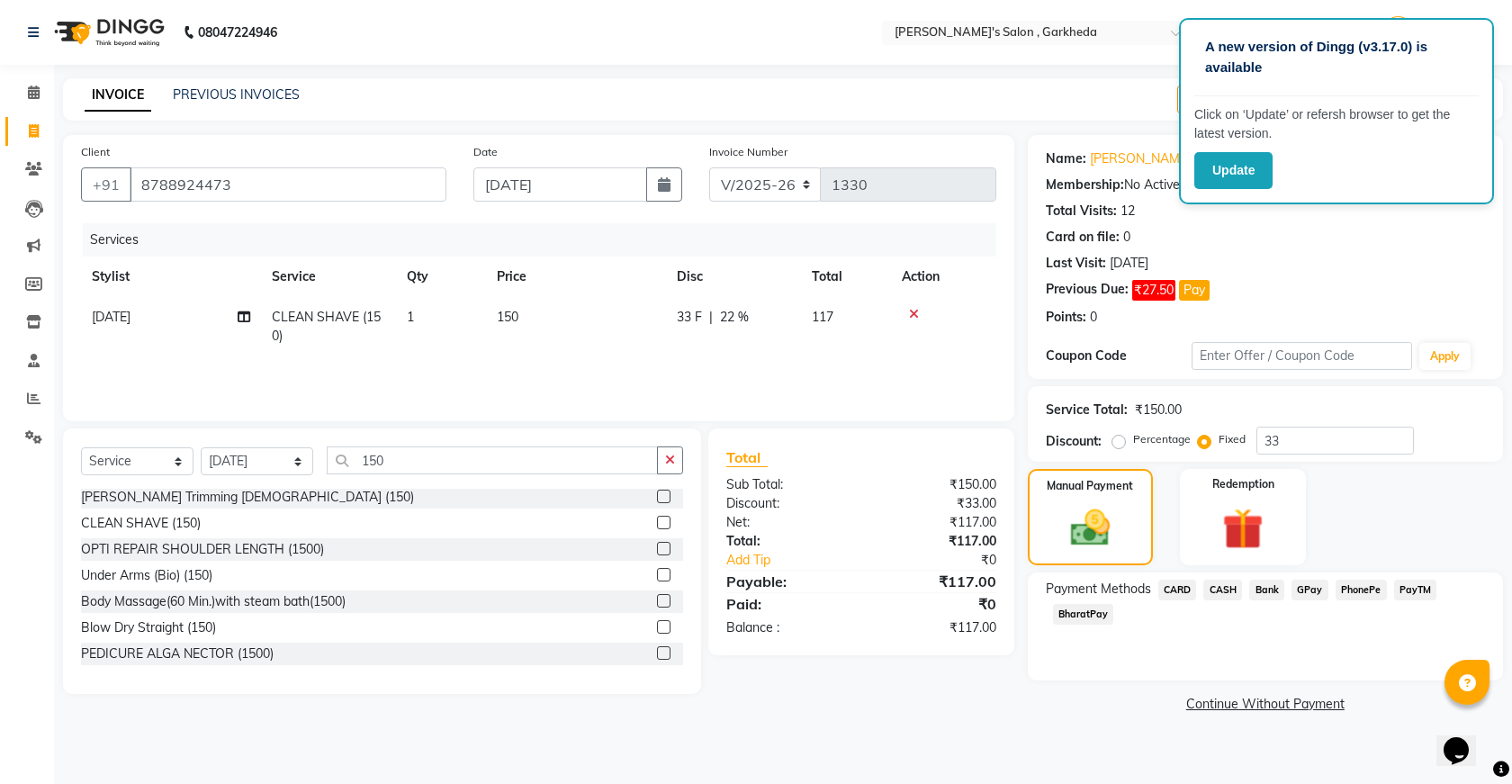
drag, startPoint x: 1359, startPoint y: 583, endPoint x: 1355, endPoint y: 597, distance: 14.6
click at [1357, 587] on span "PhonePe" at bounding box center [1361, 590] width 51 height 21
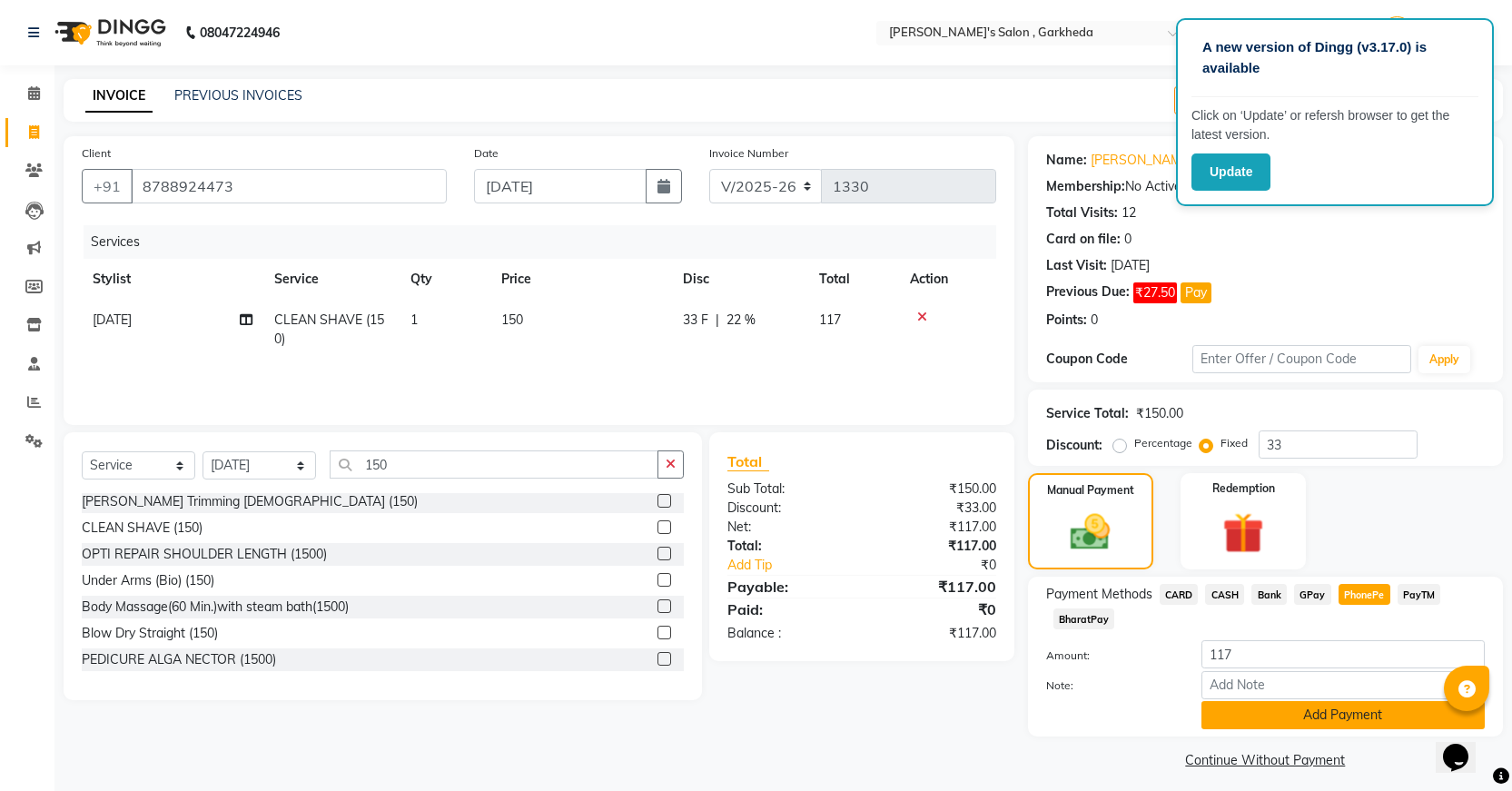
click at [1346, 726] on button "Add Payment" at bounding box center [1342, 714] width 283 height 28
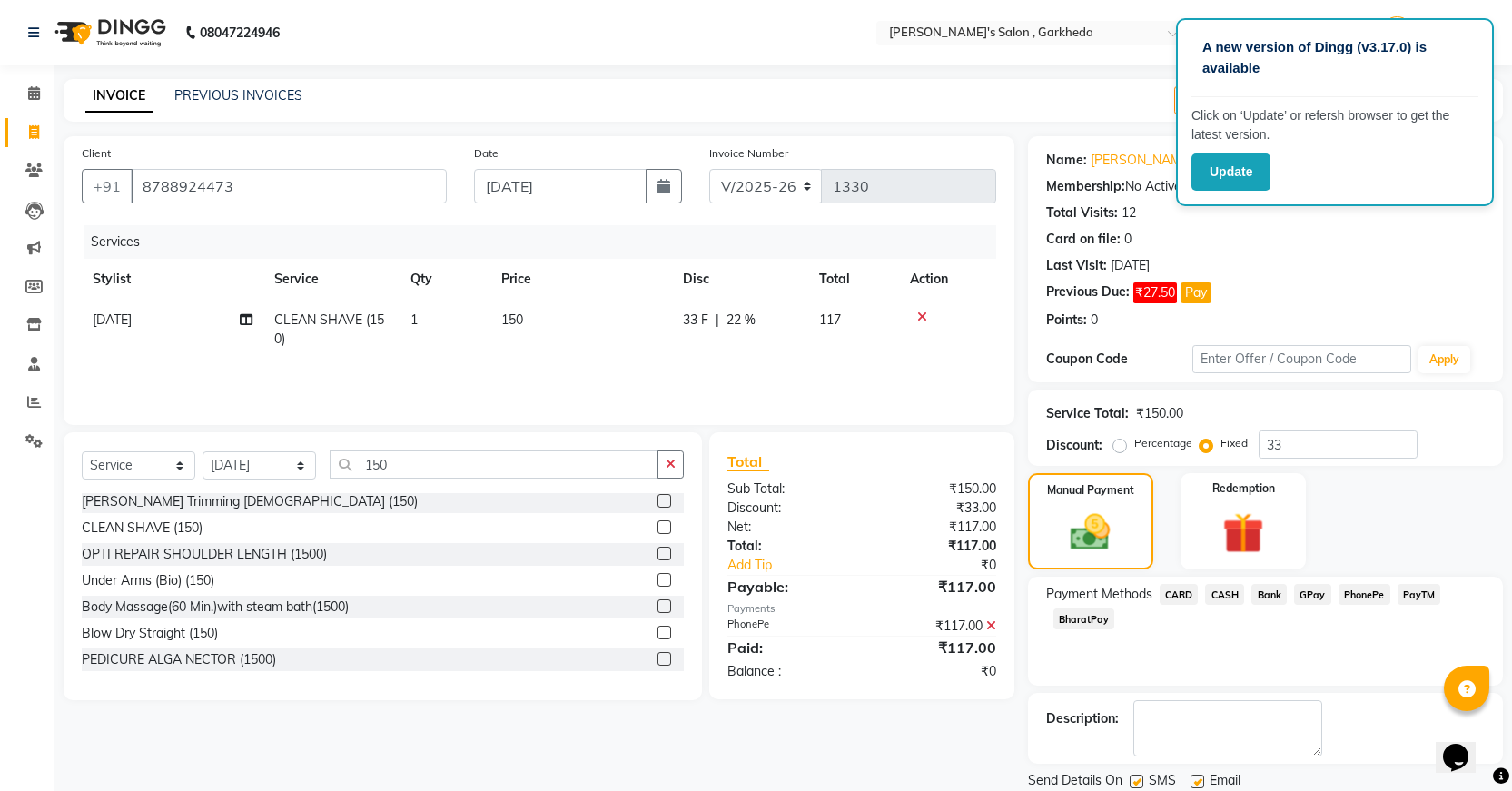
scroll to position [61, 0]
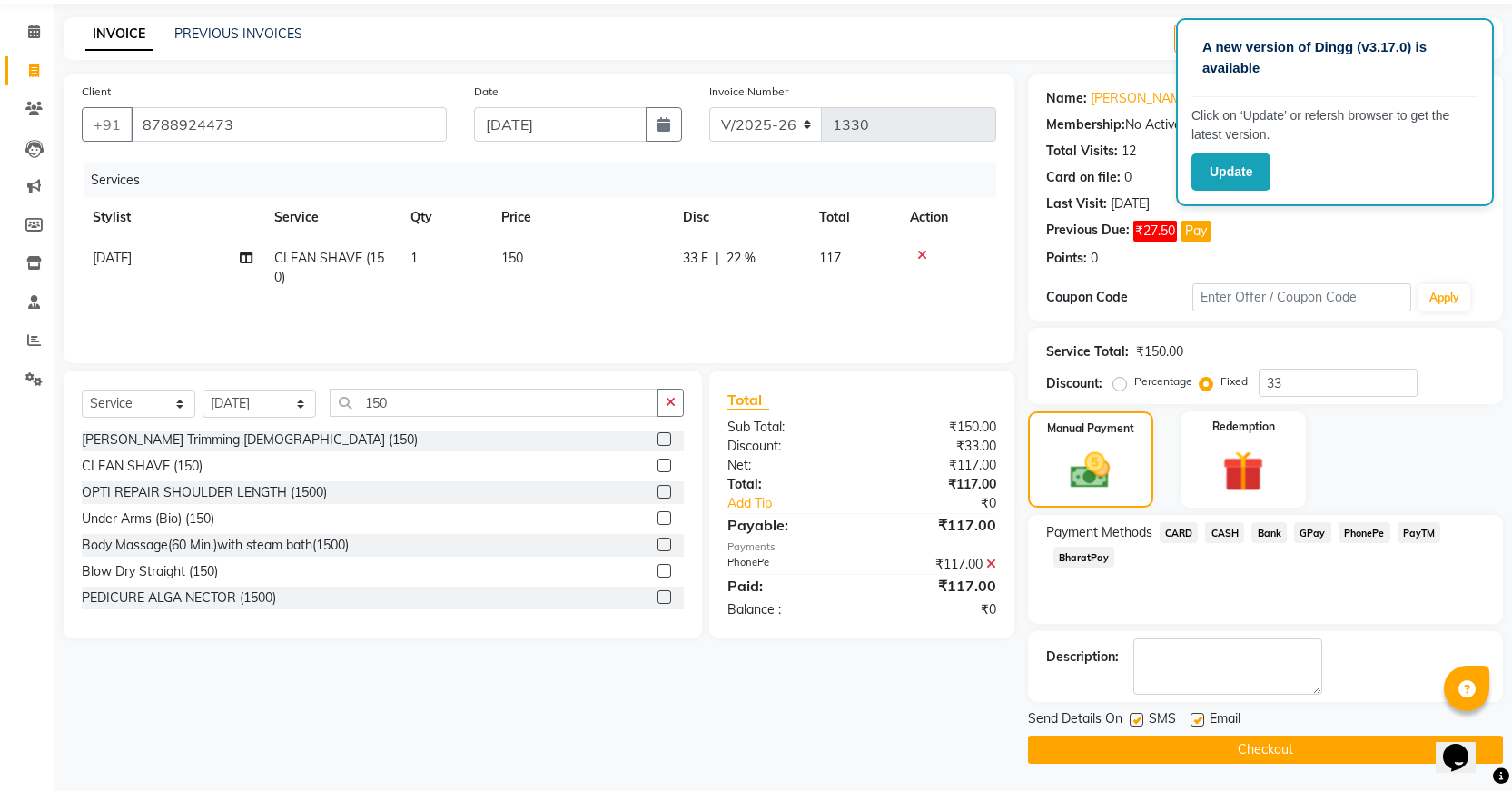
click at [1123, 752] on button "Checkout" at bounding box center [1265, 749] width 475 height 28
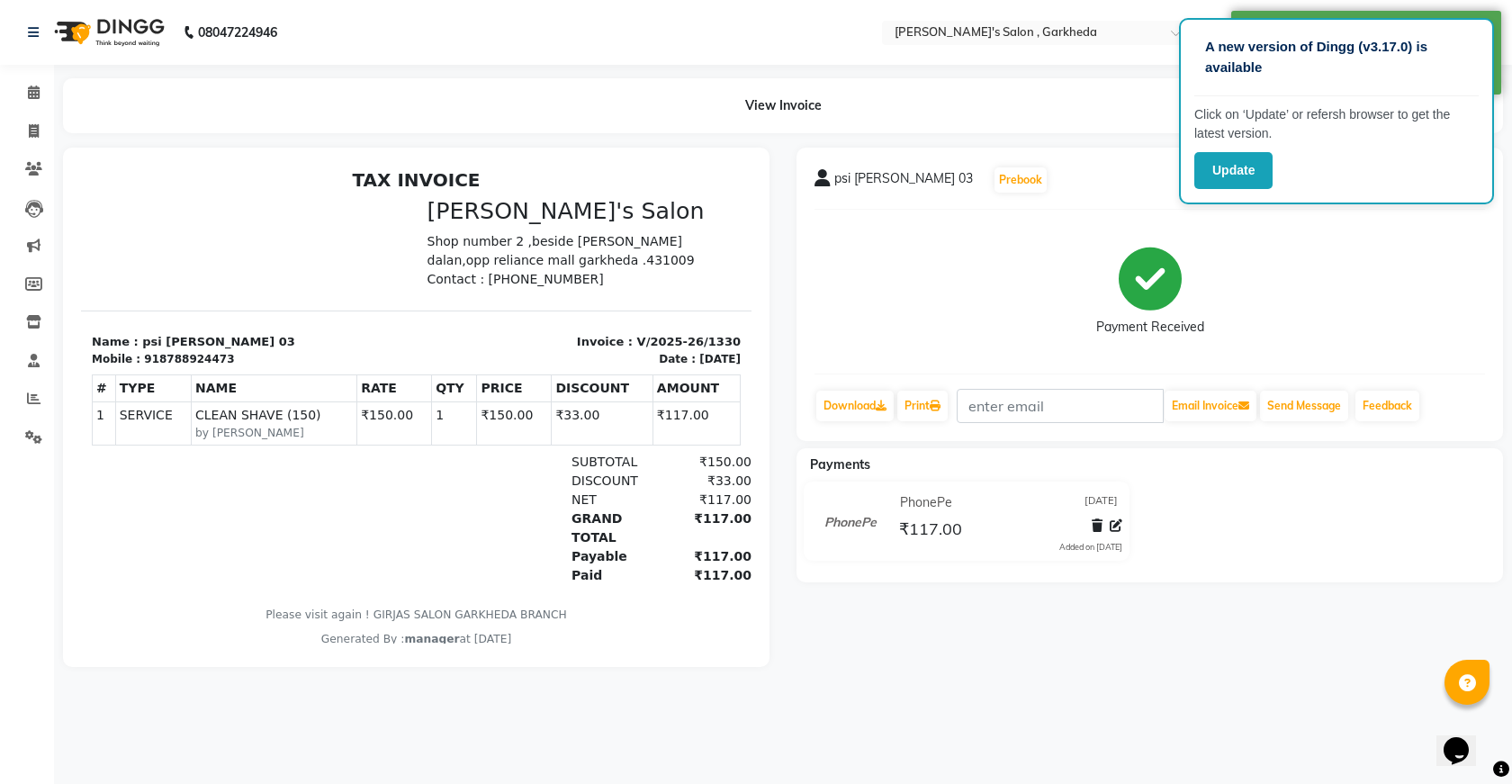
scroll to position [14, 0]
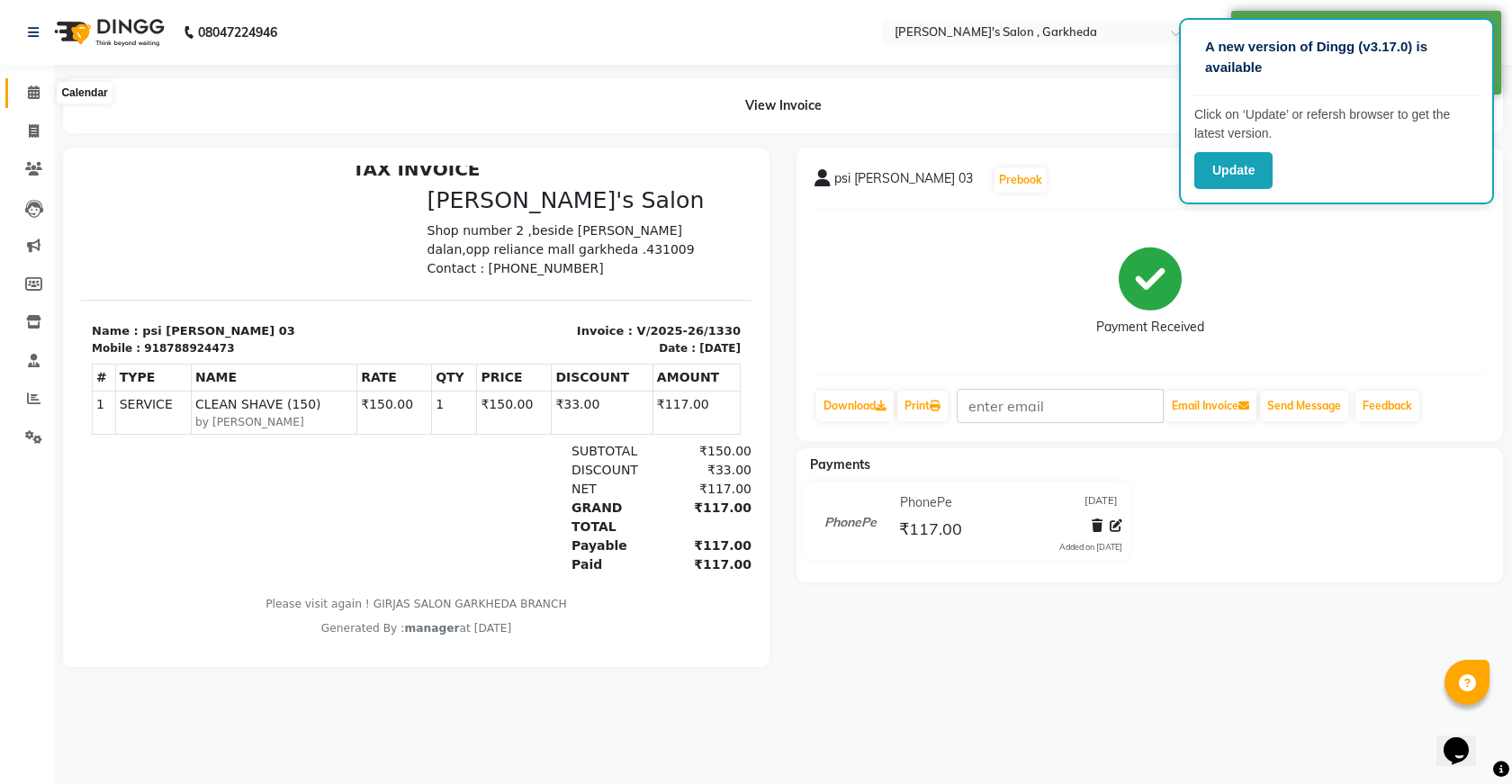
drag, startPoint x: 20, startPoint y: 84, endPoint x: 34, endPoint y: 87, distance: 14.3
click at [22, 84] on span at bounding box center [33, 93] width 31 height 21
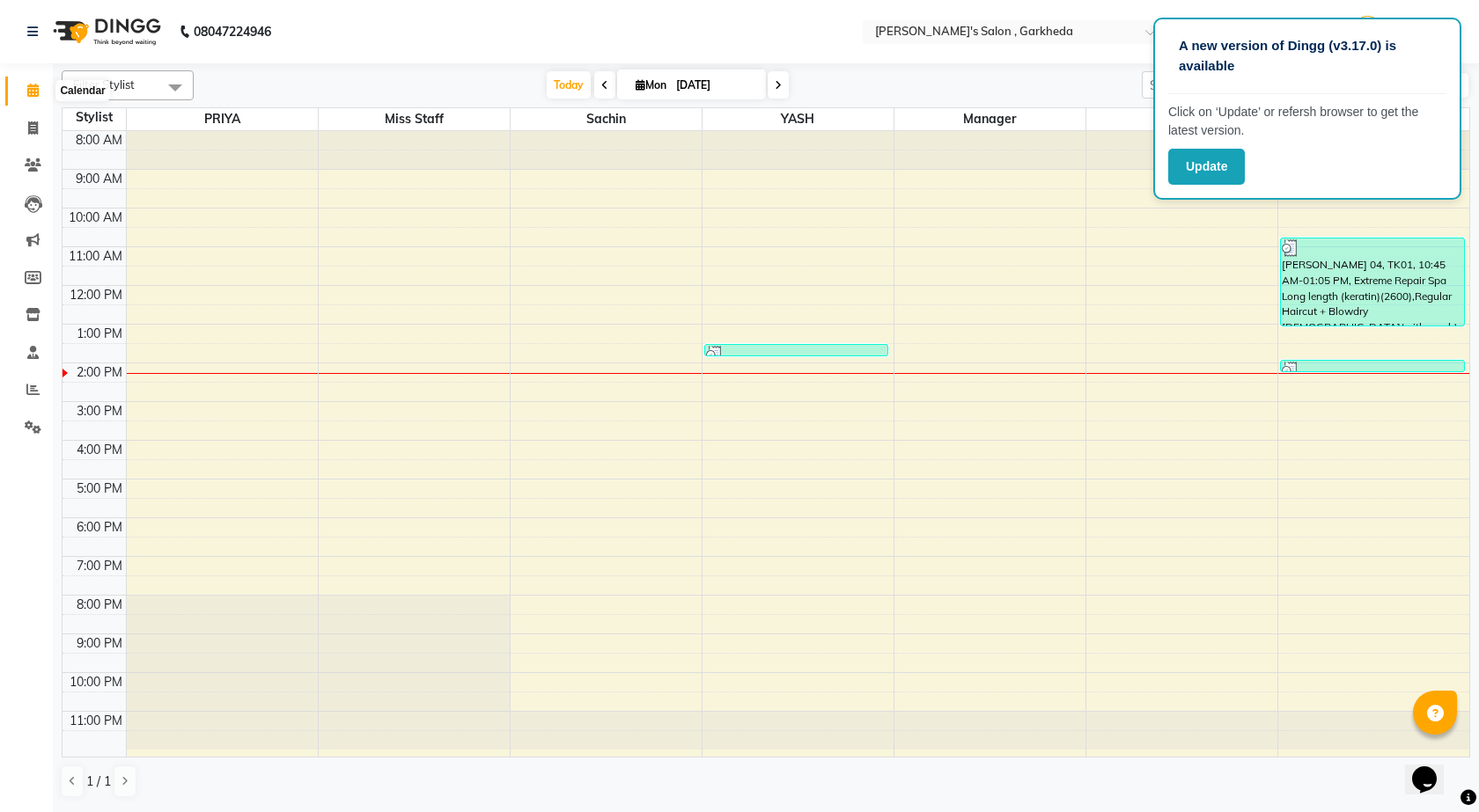
click at [33, 93] on icon at bounding box center [33, 90] width 11 height 13
click at [33, 88] on icon at bounding box center [33, 90] width 11 height 13
click at [33, 129] on icon at bounding box center [33, 128] width 9 height 13
select select "7062"
select select "service"
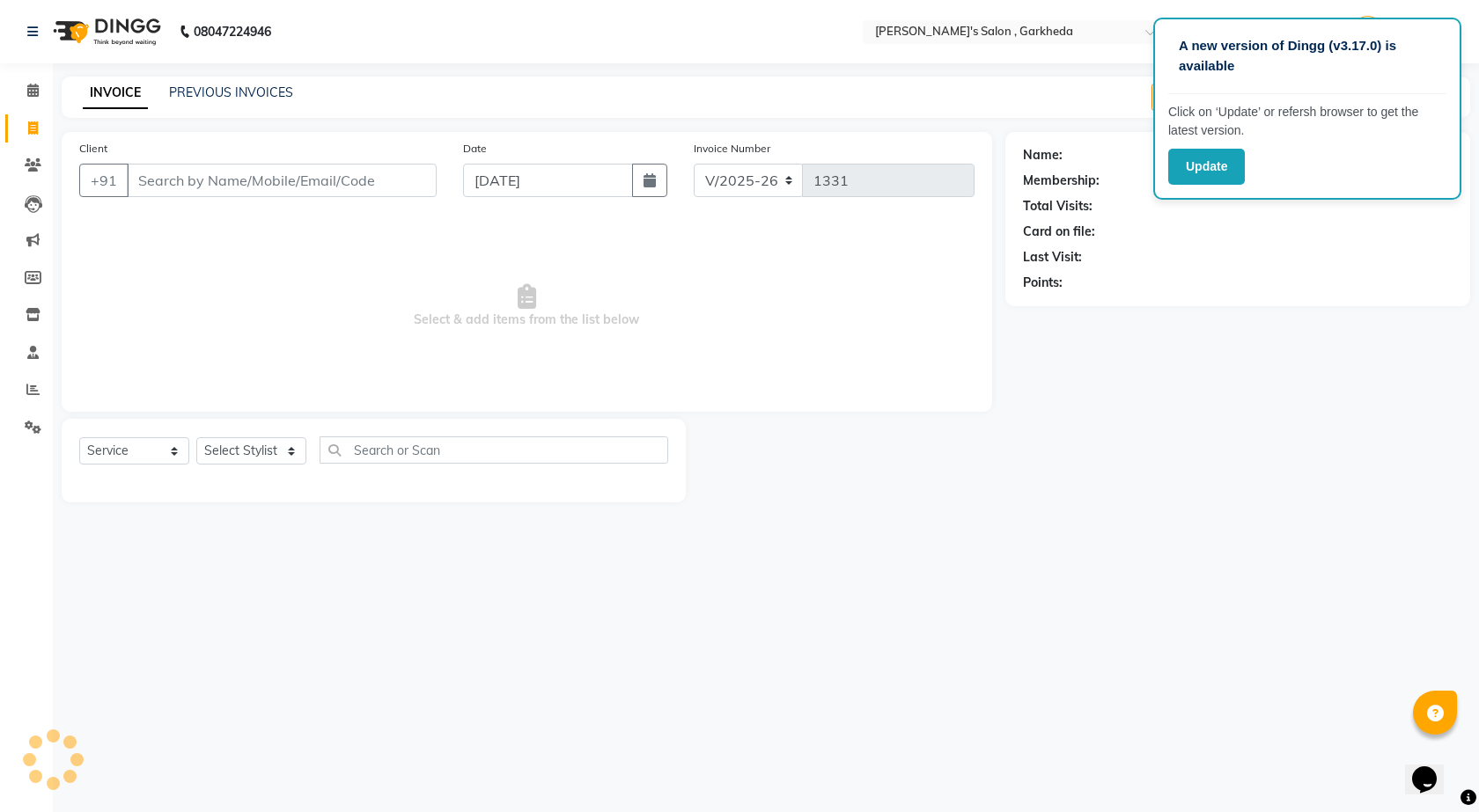
select select "72802"
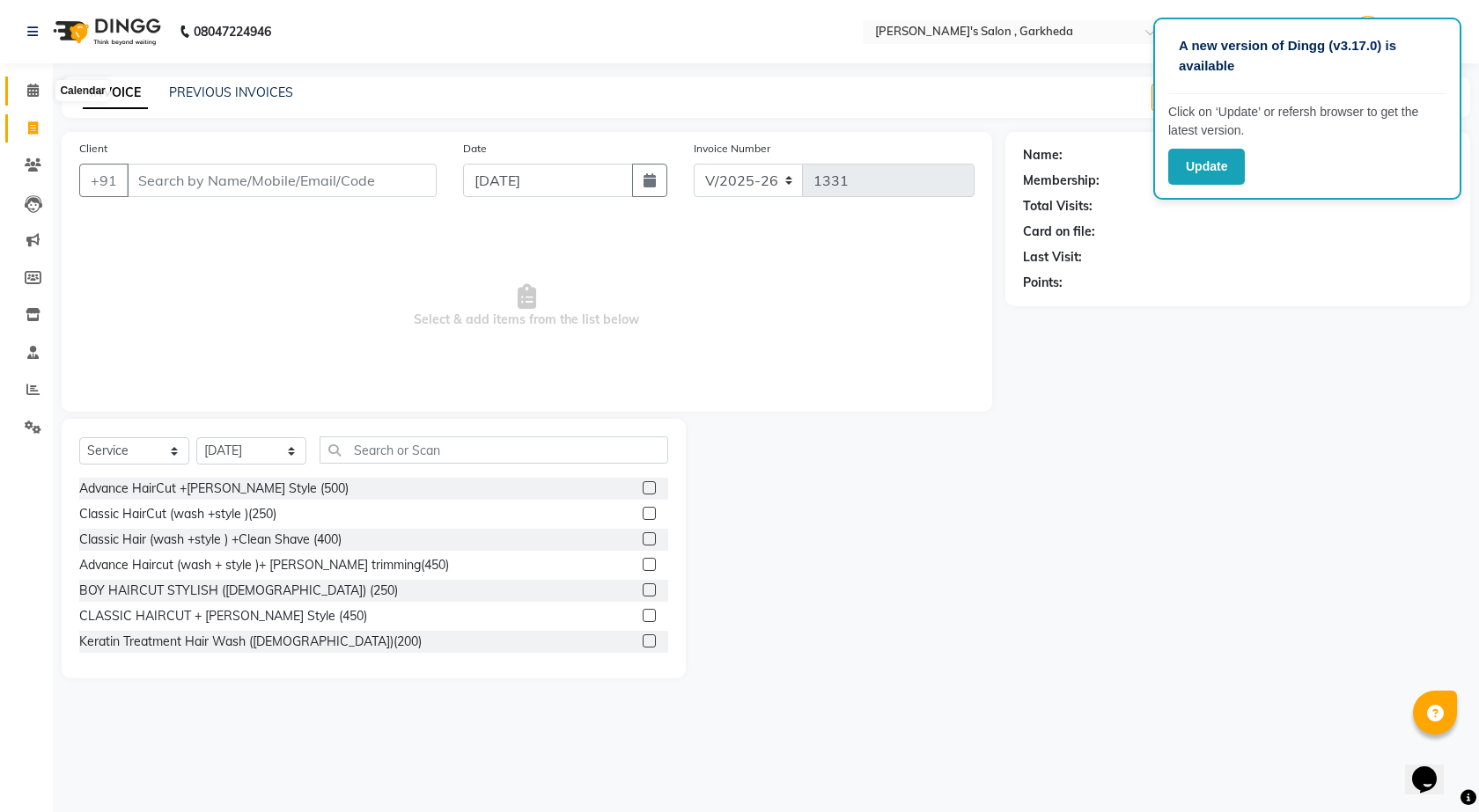
click at [31, 91] on icon at bounding box center [33, 90] width 11 height 13
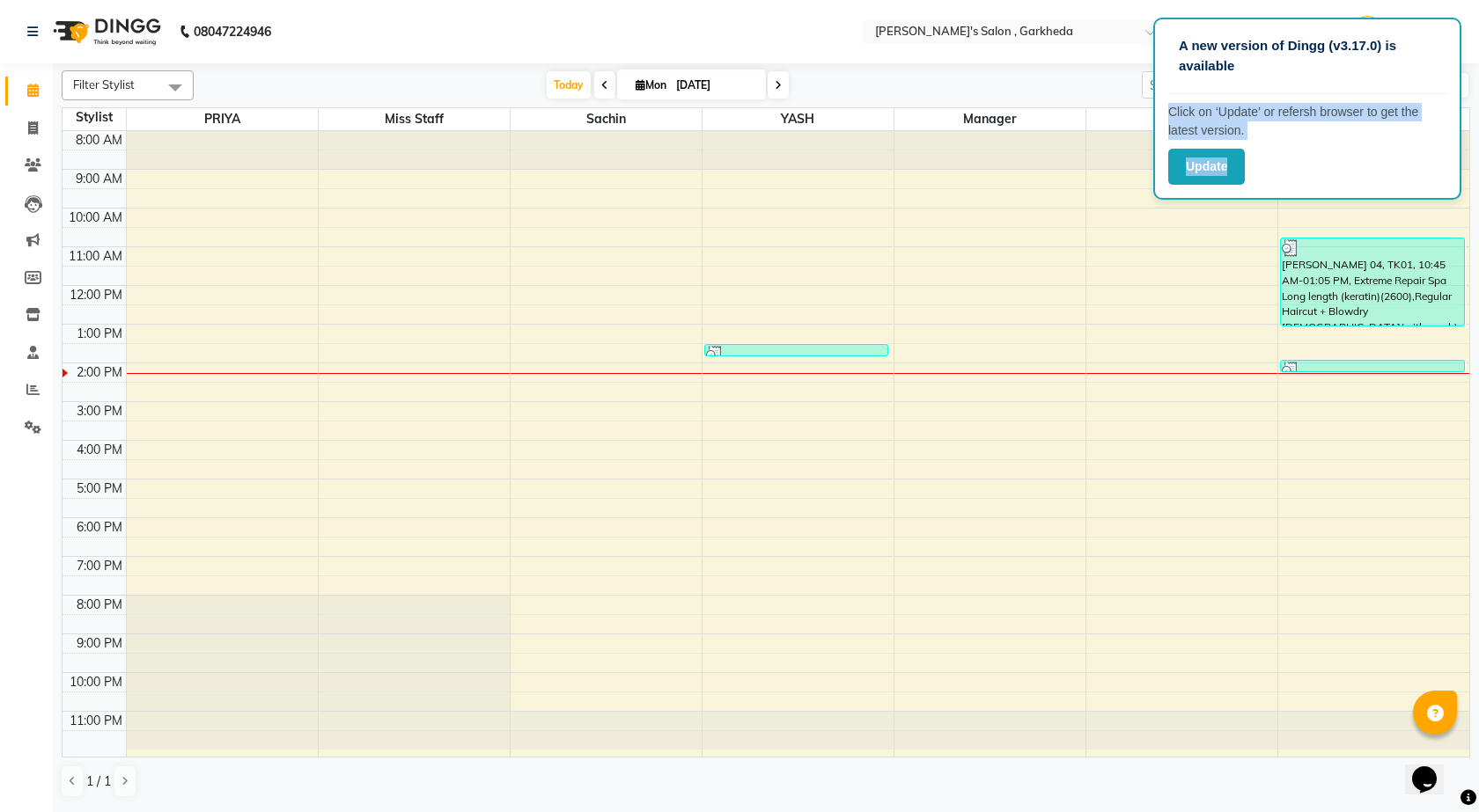
drag, startPoint x: 1375, startPoint y: 62, endPoint x: 1327, endPoint y: 164, distance: 112.7
click at [1327, 180] on div "A new version of Dingg (v3.17.0) is available Click on ‘Update’ or refersh brow…" at bounding box center [1307, 109] width 308 height 182
click at [537, 12] on nav "08047224946 Select Location × [PERSON_NAME]'s Salon , Garkheda Default Panel My…" at bounding box center [739, 32] width 1479 height 63
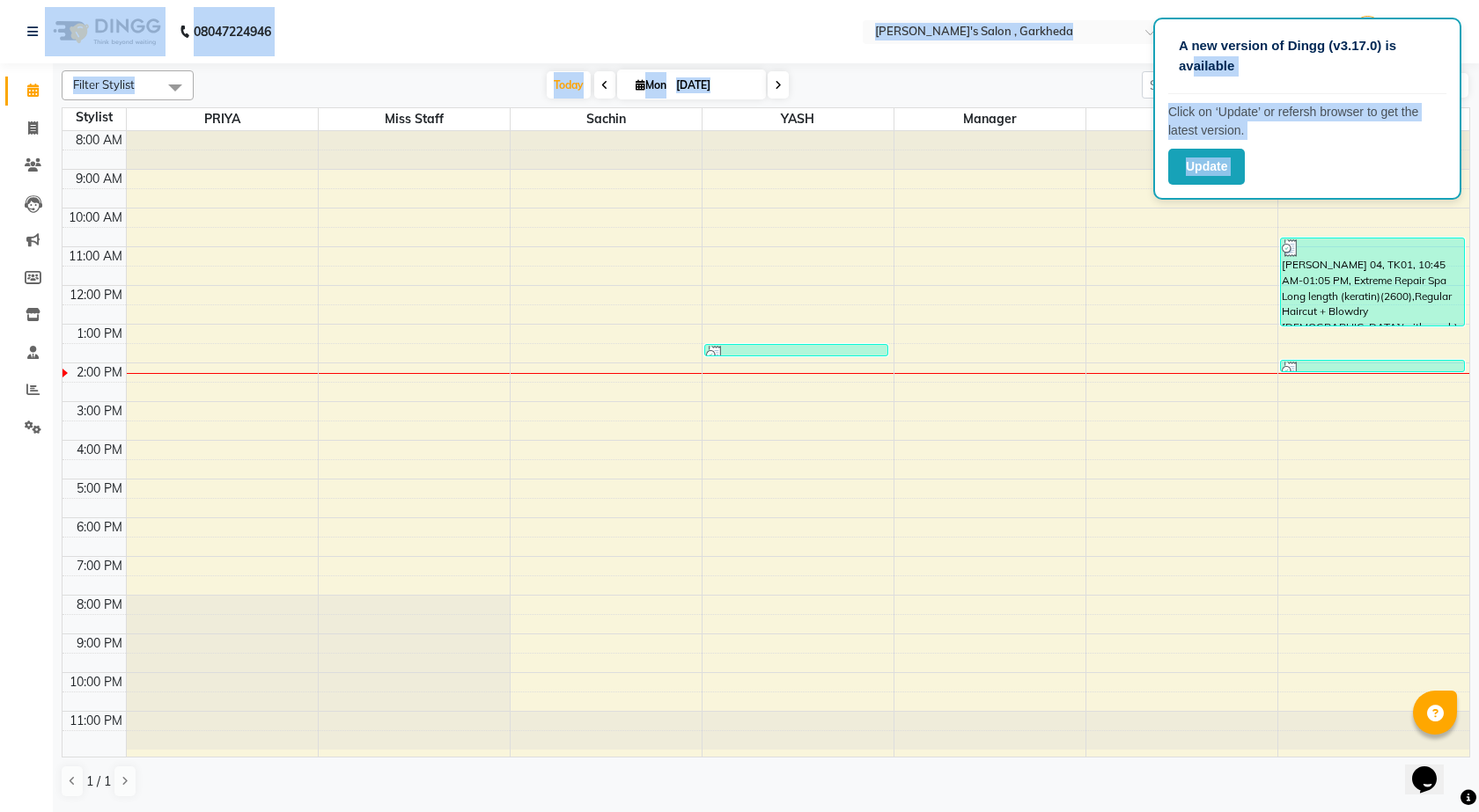
drag, startPoint x: 1190, startPoint y: 85, endPoint x: 1018, endPoint y: 91, distance: 172.1
click at [1018, 91] on app-root "A new version of Dingg (v3.17.0) is available Click on ‘Update’ or refersh brow…" at bounding box center [739, 404] width 1479 height 809
click at [1031, 86] on div "[DATE] [DATE]" at bounding box center [667, 85] width 931 height 26
